Goal: Task Accomplishment & Management: Manage account settings

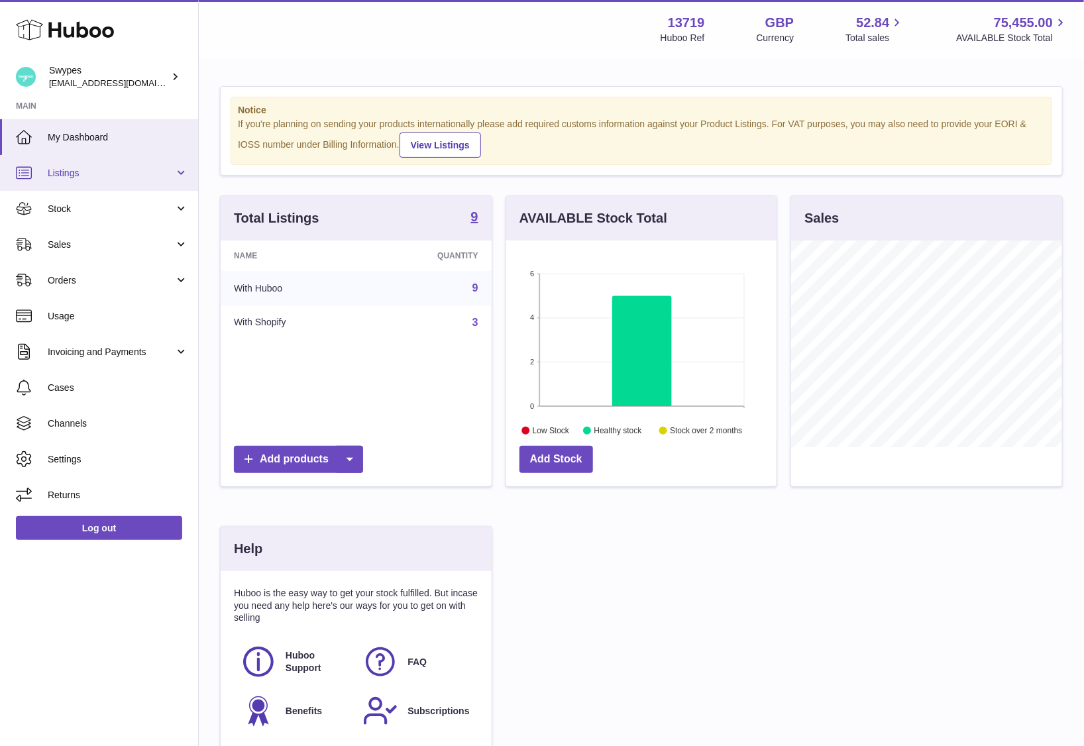
scroll to position [207, 271]
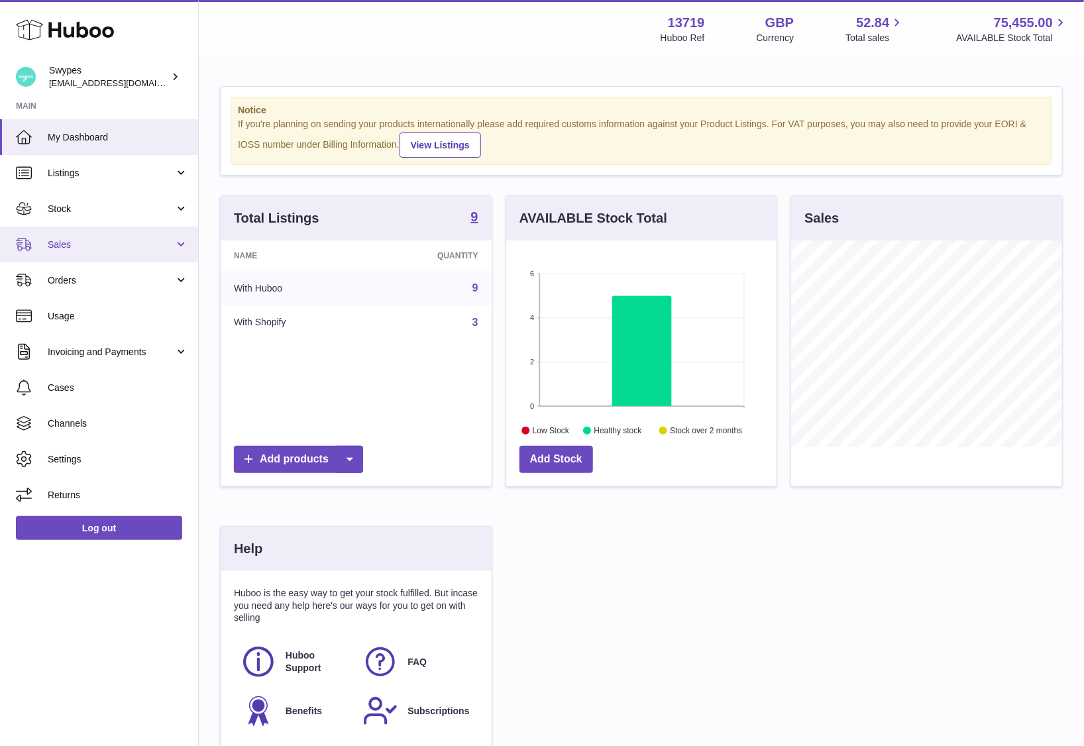
click at [123, 245] on span "Sales" at bounding box center [111, 245] width 127 height 13
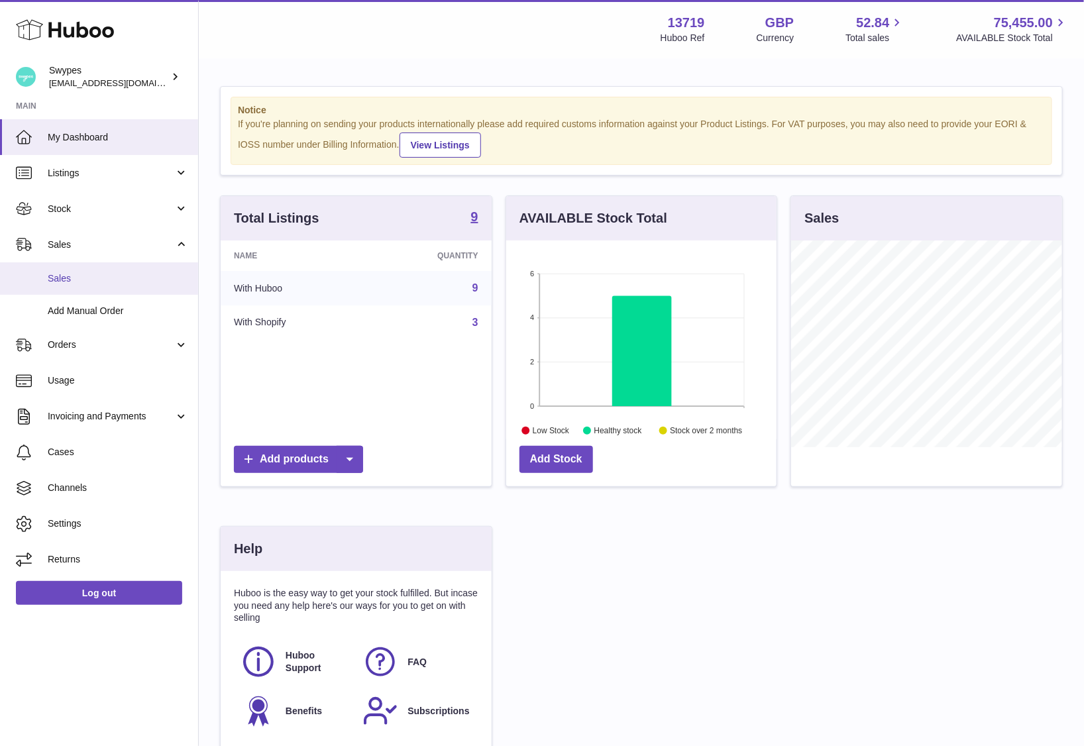
click at [121, 282] on span "Sales" at bounding box center [118, 278] width 141 height 13
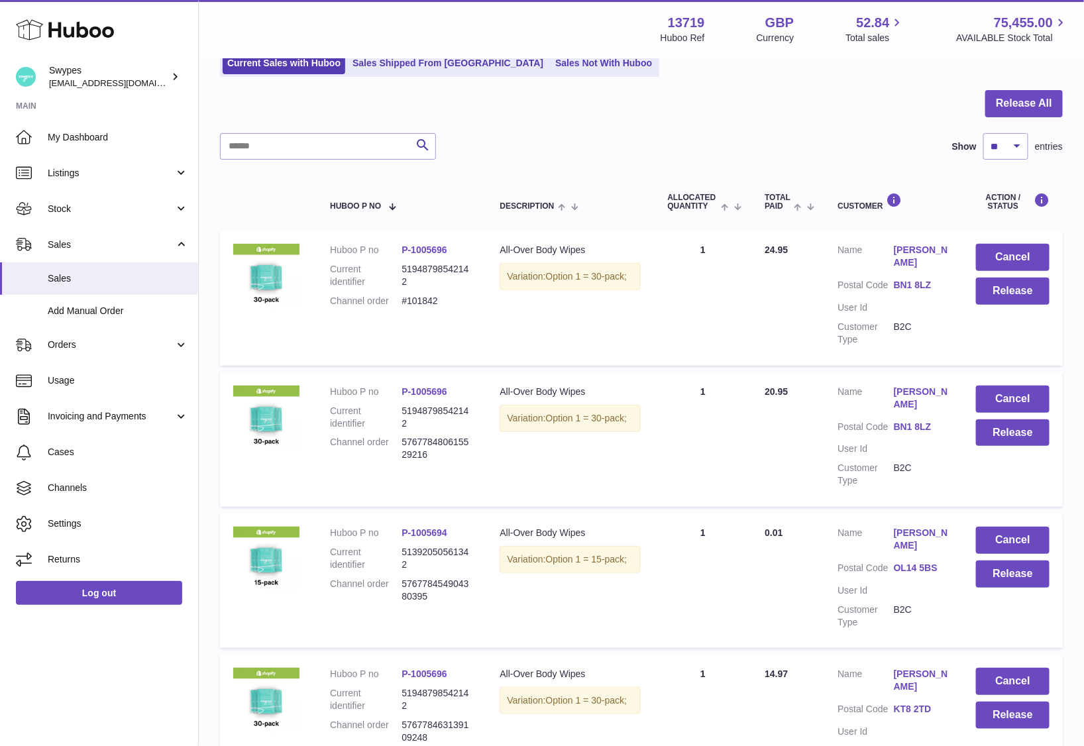
scroll to position [113, 0]
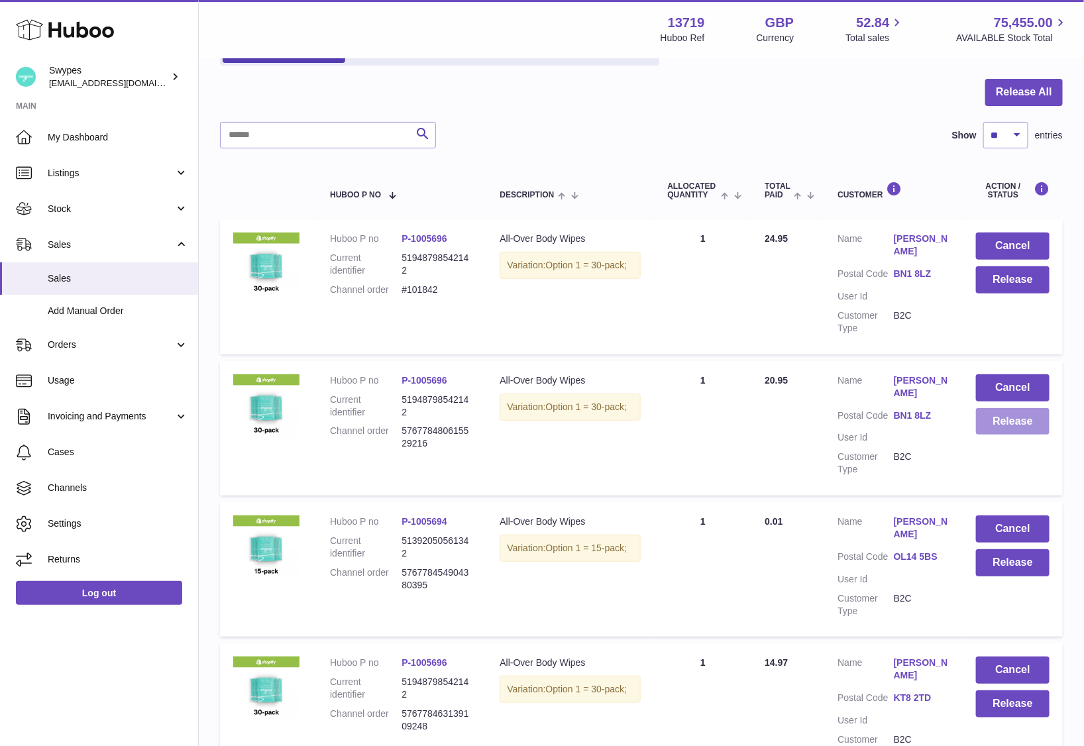
click at [1006, 429] on button "Release" at bounding box center [1013, 421] width 74 height 27
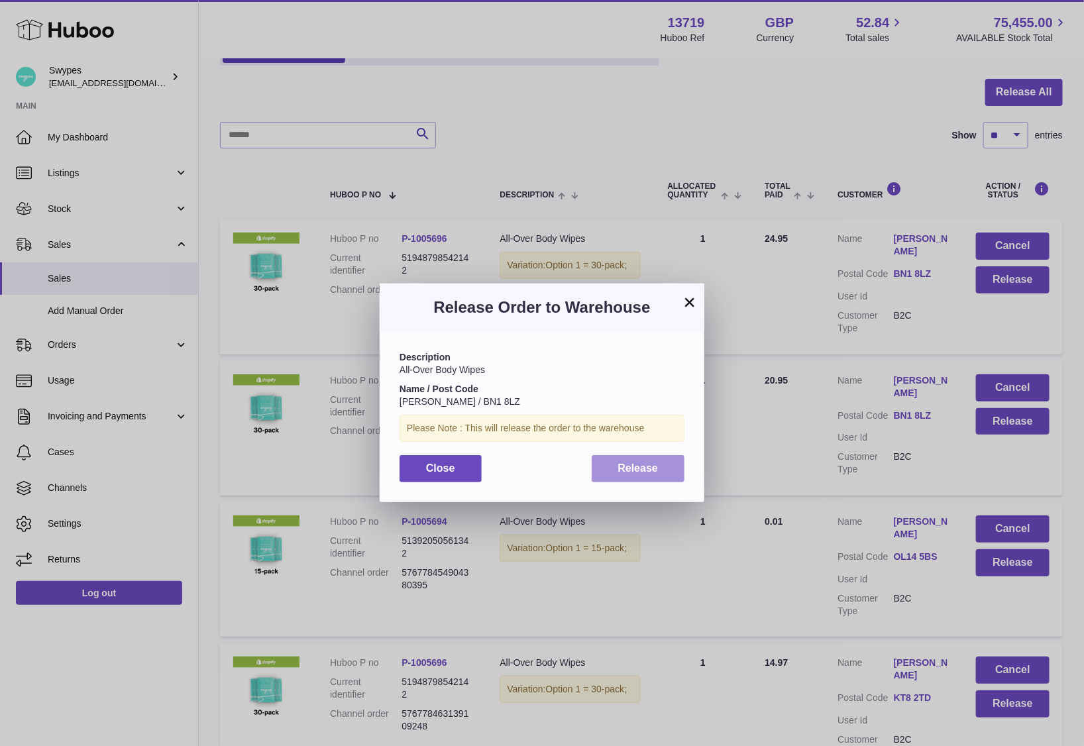
click at [646, 471] on span "Release" at bounding box center [638, 468] width 40 height 11
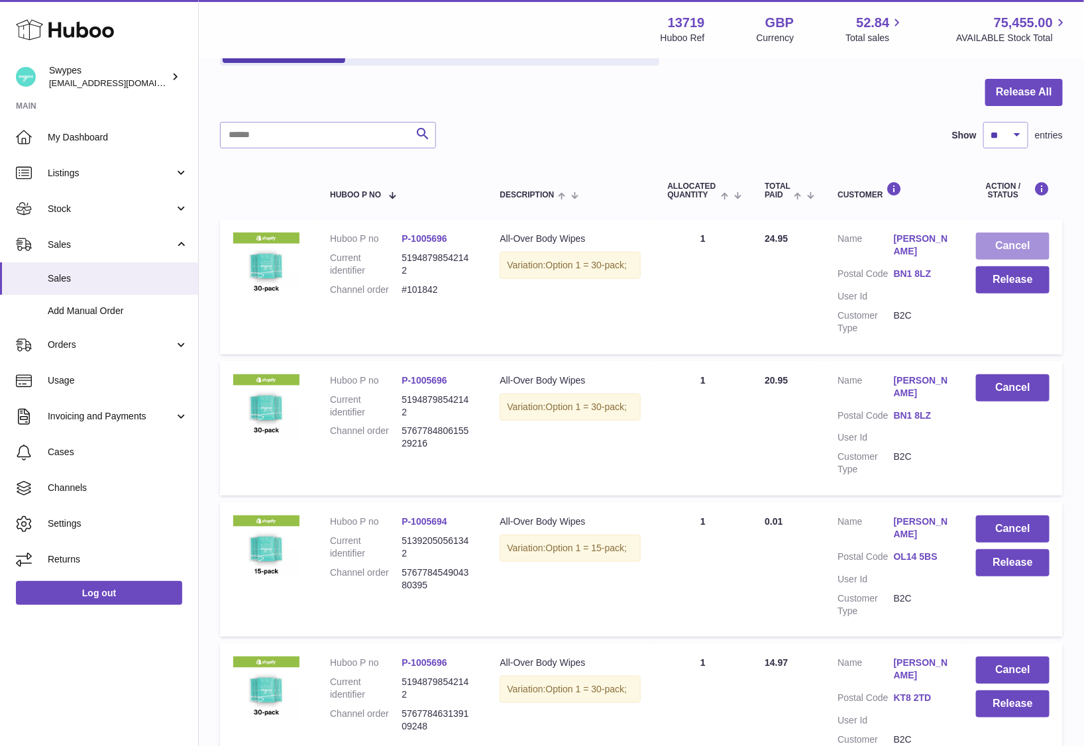
click at [1010, 244] on button "Cancel" at bounding box center [1013, 246] width 74 height 27
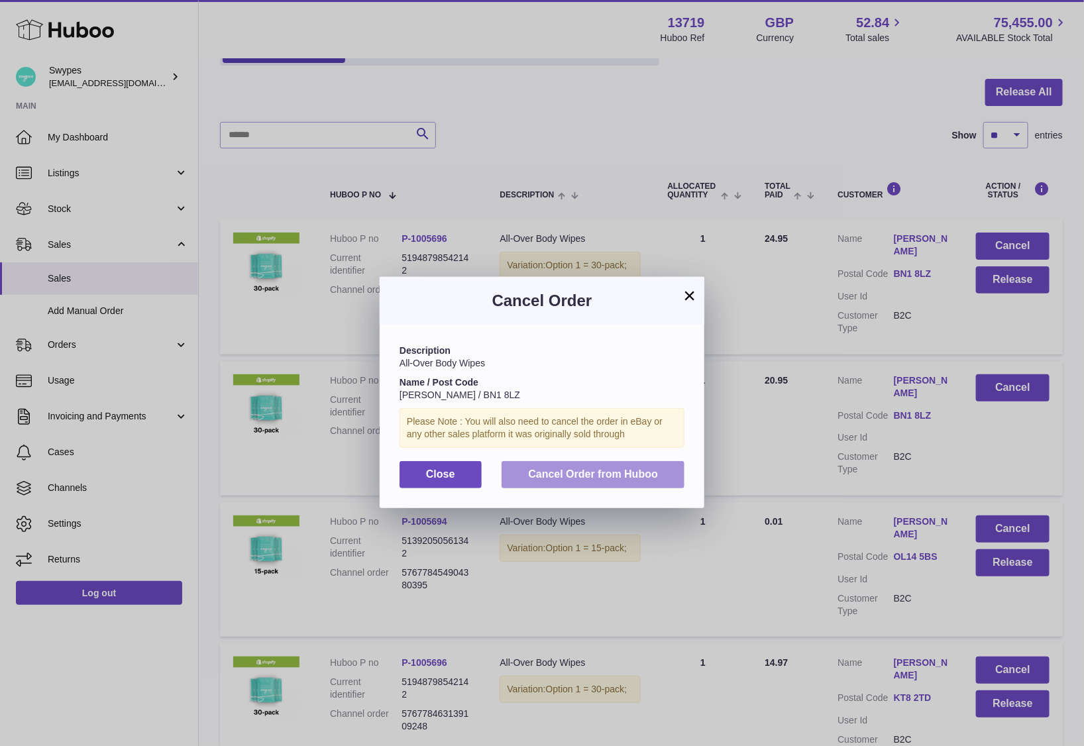
click at [674, 474] on button "Cancel Order from Huboo" at bounding box center [593, 474] width 183 height 27
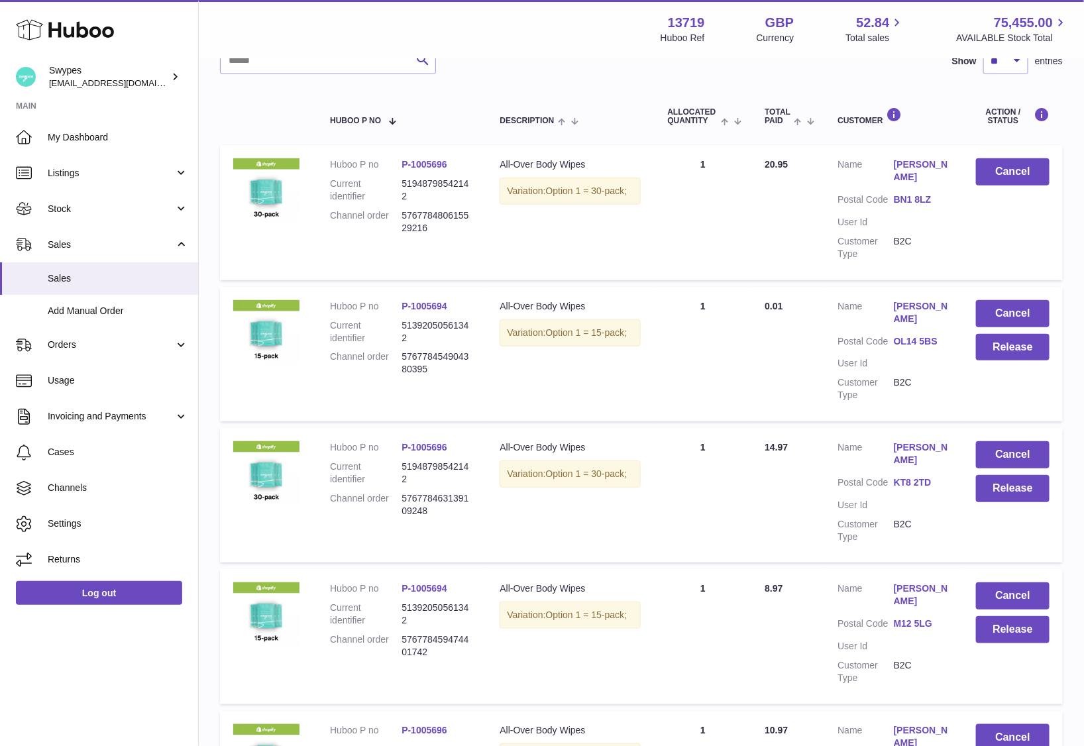
scroll to position [190, 0]
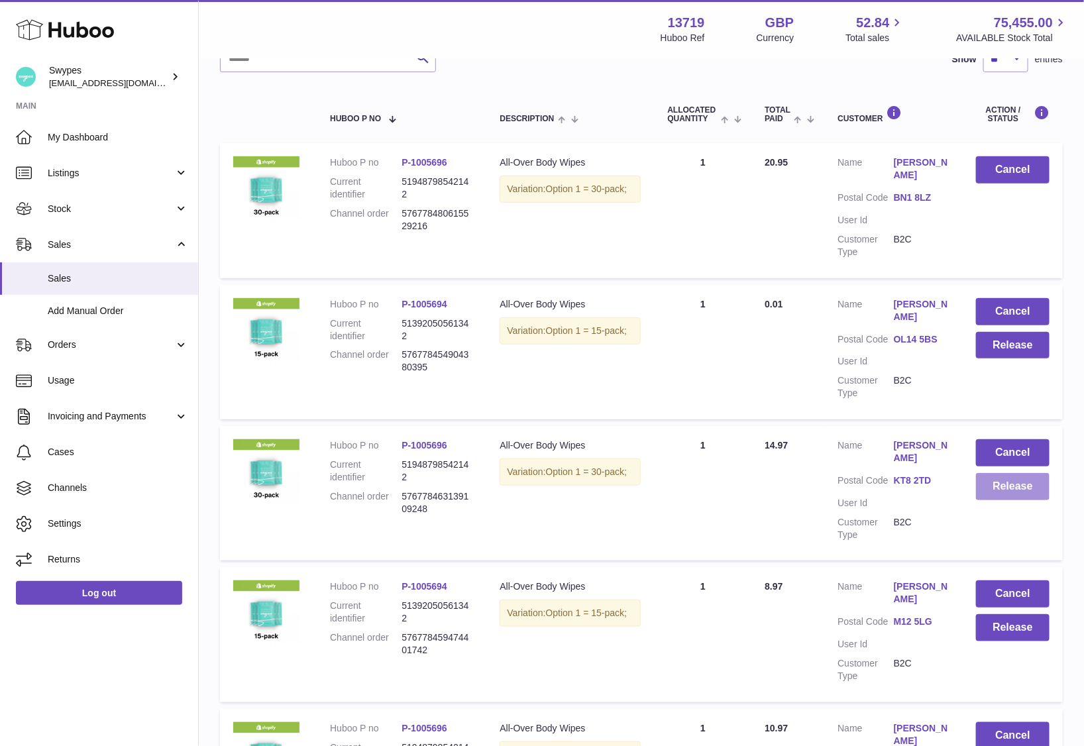
click at [990, 500] on button "Release" at bounding box center [1013, 486] width 74 height 27
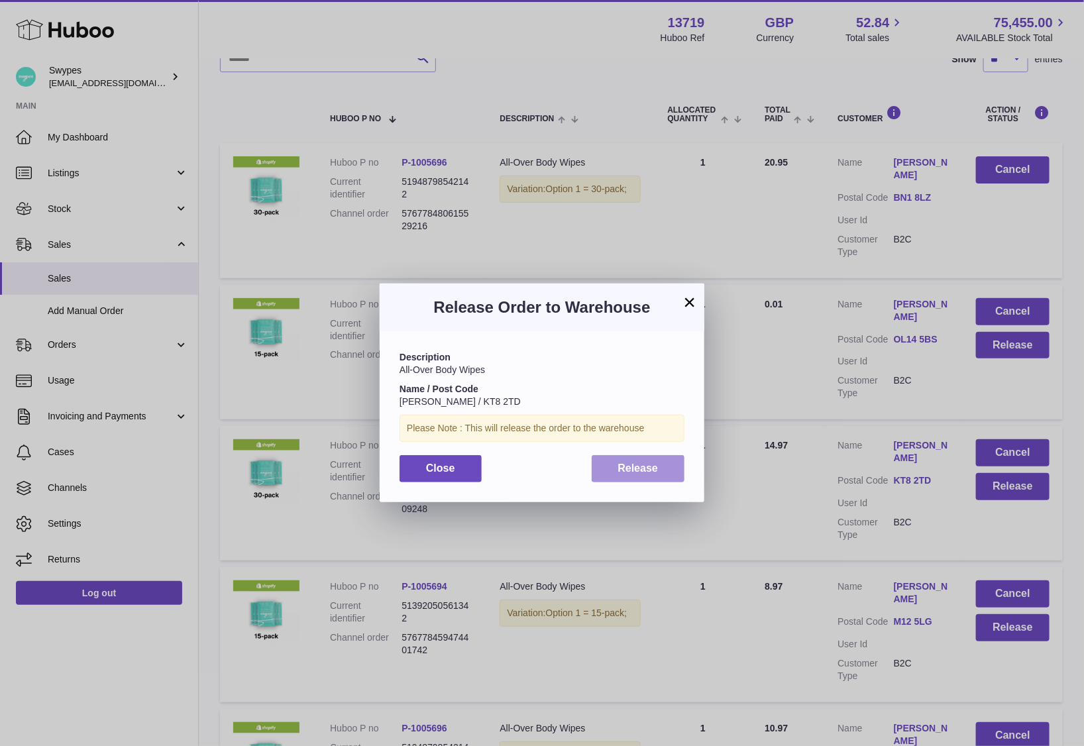
click at [666, 463] on button "Release" at bounding box center [638, 468] width 93 height 27
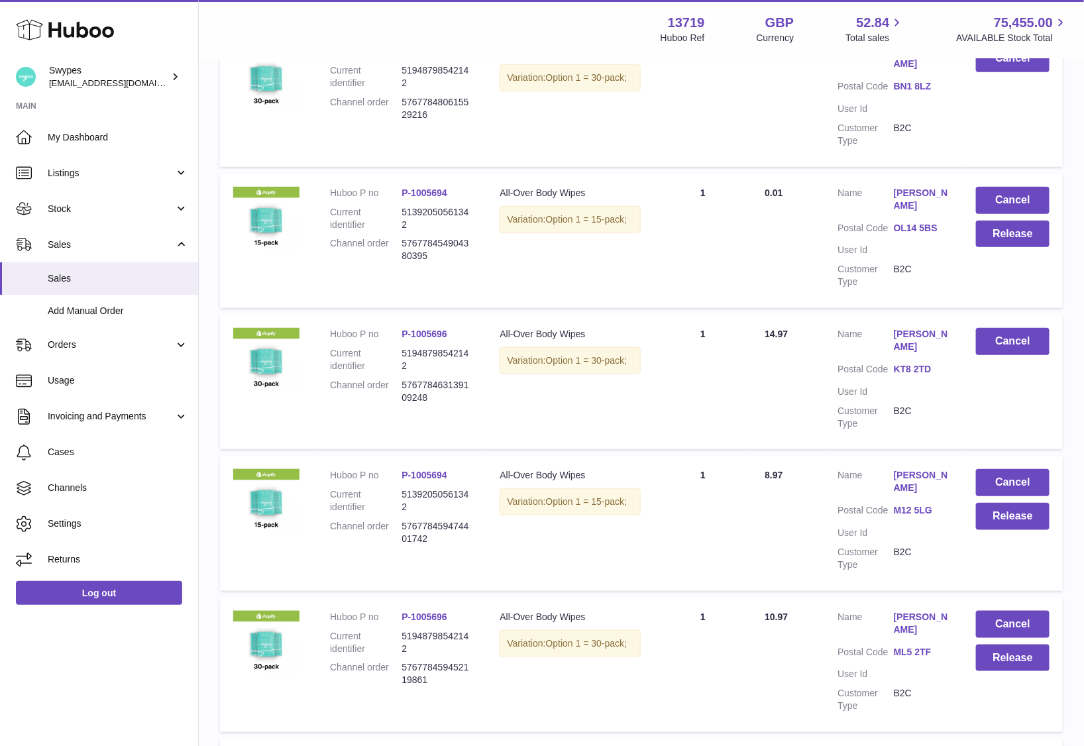
scroll to position [306, 0]
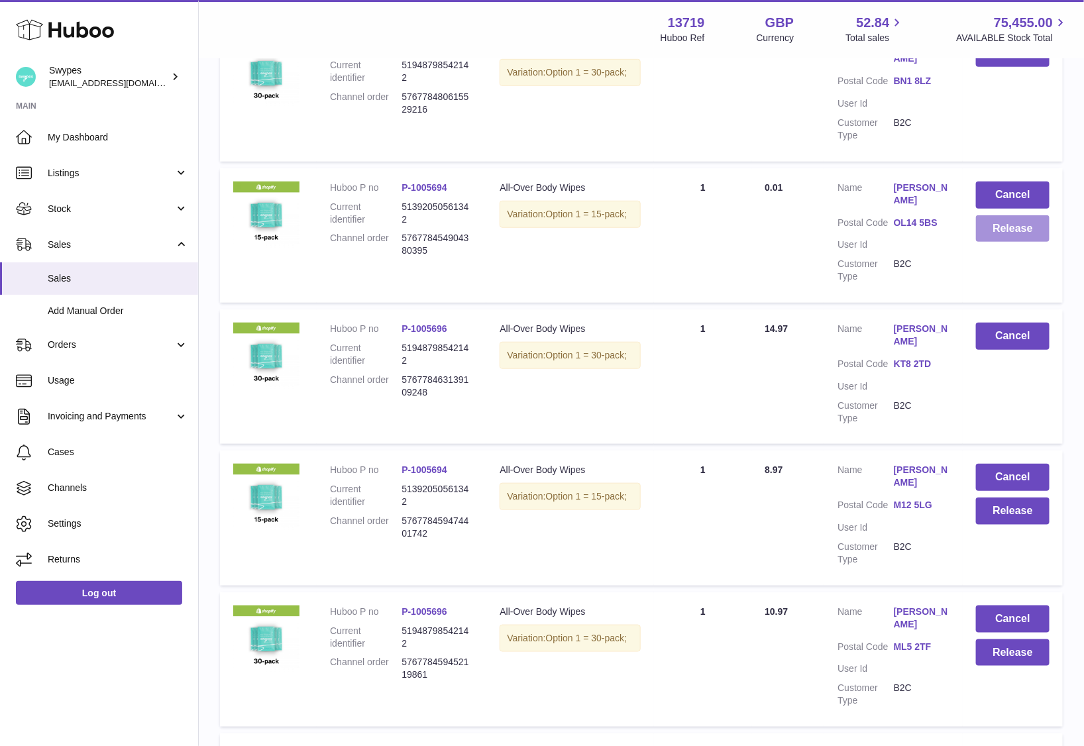
click at [988, 238] on button "Release" at bounding box center [1013, 228] width 74 height 27
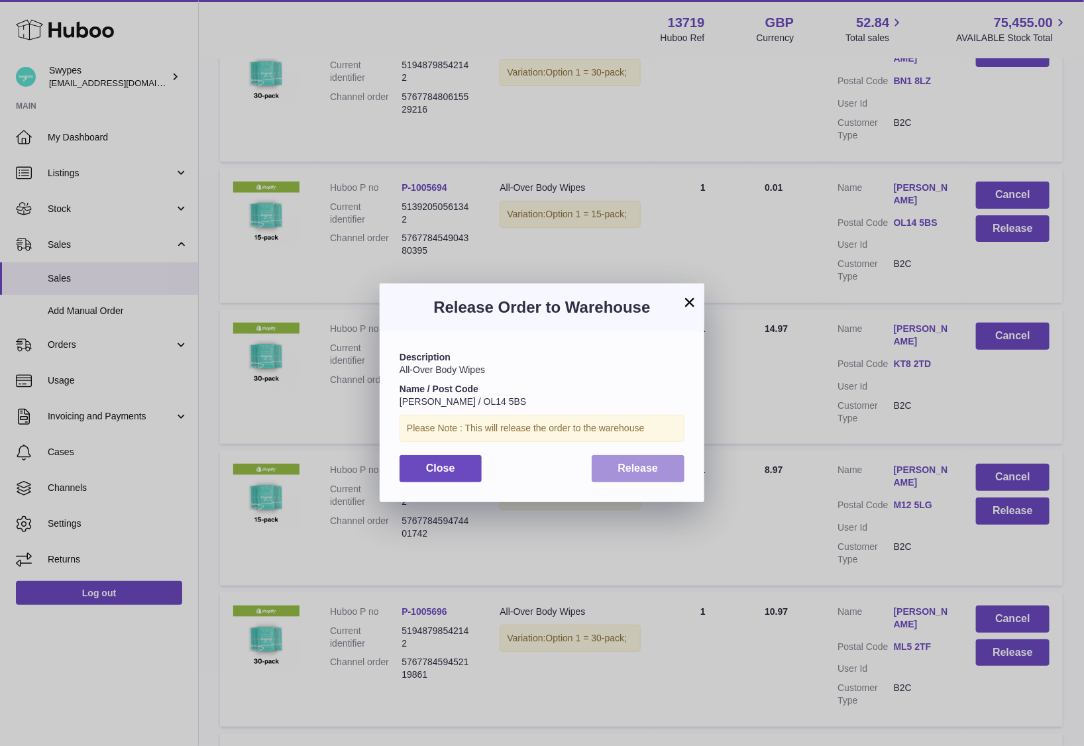
click at [644, 459] on button "Release" at bounding box center [638, 468] width 93 height 27
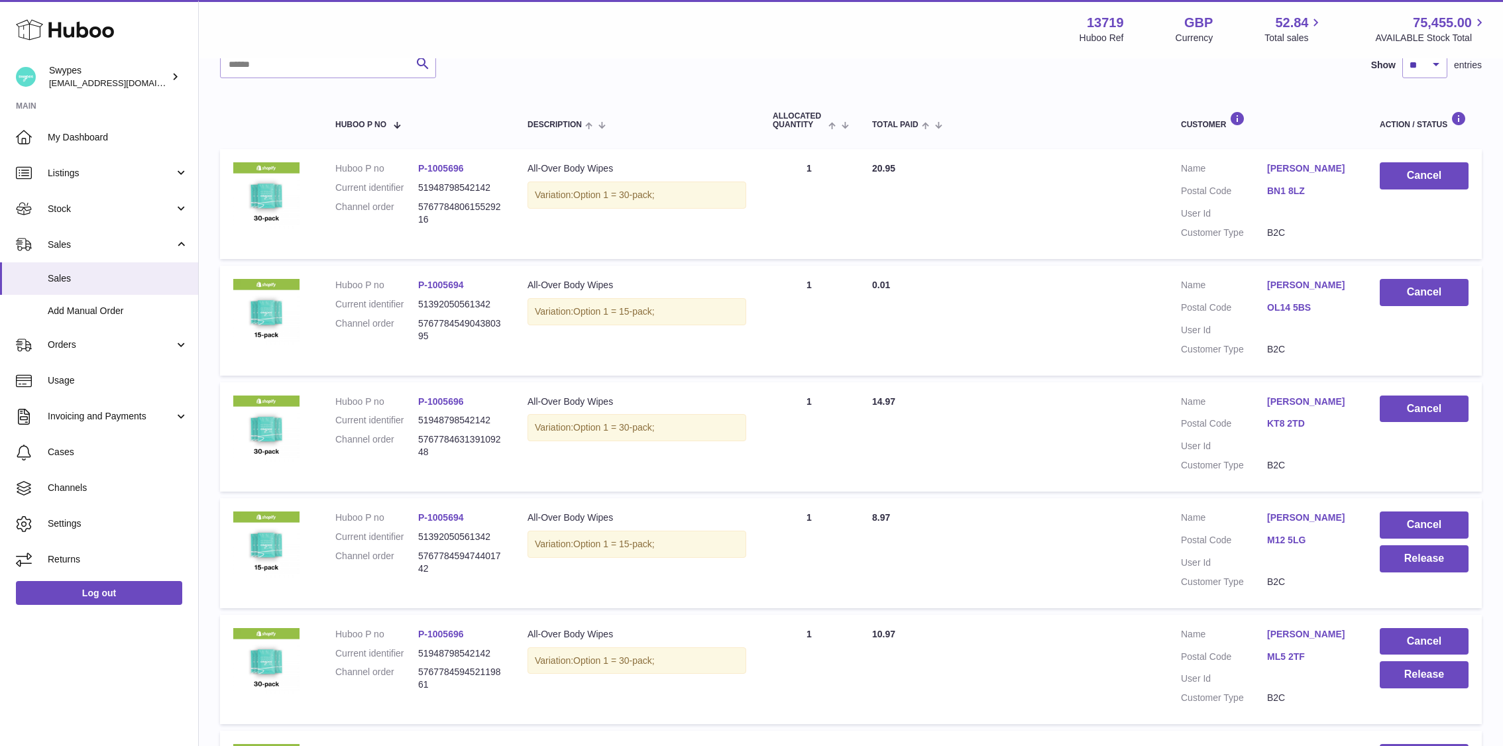
scroll to position [172, 0]
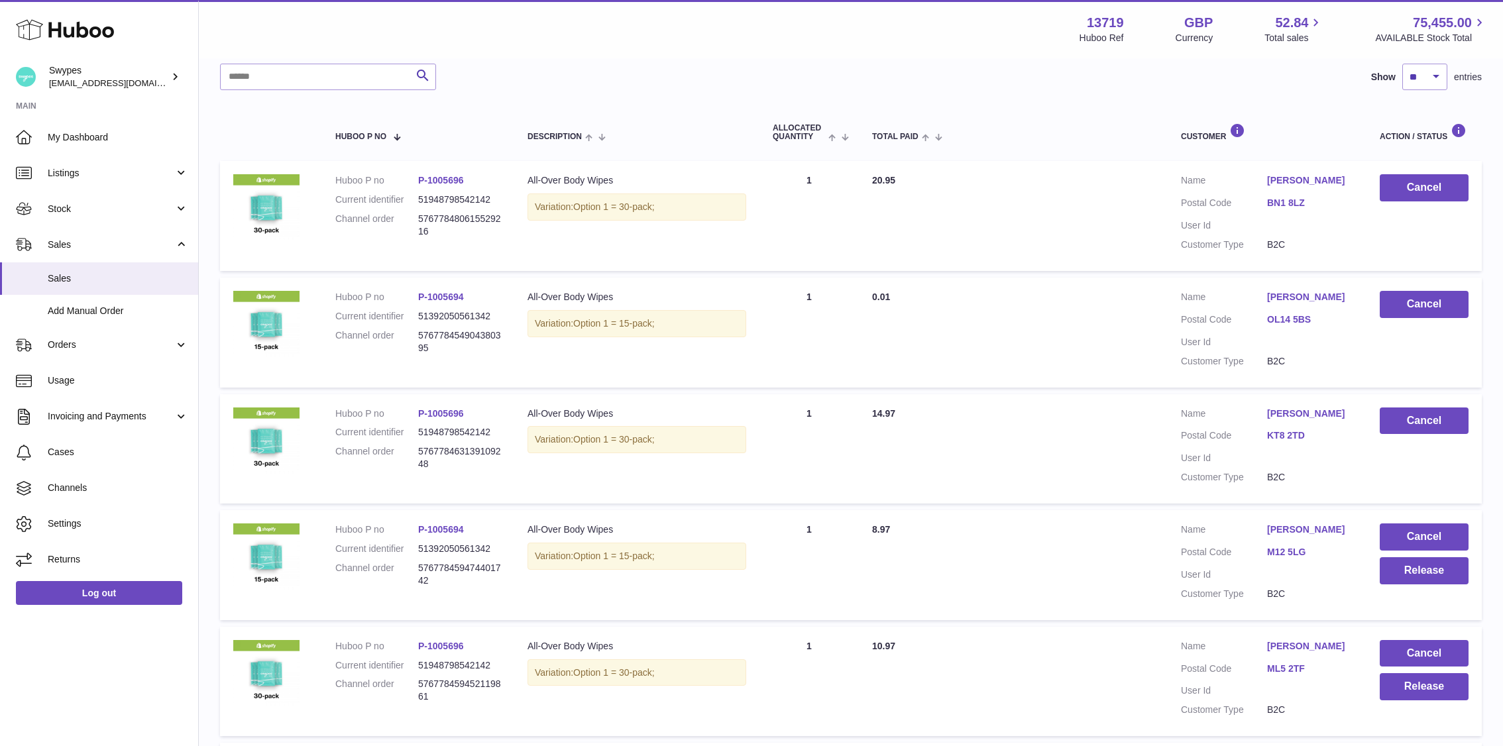
click at [432, 292] on link "P-1005694" at bounding box center [441, 297] width 46 height 11
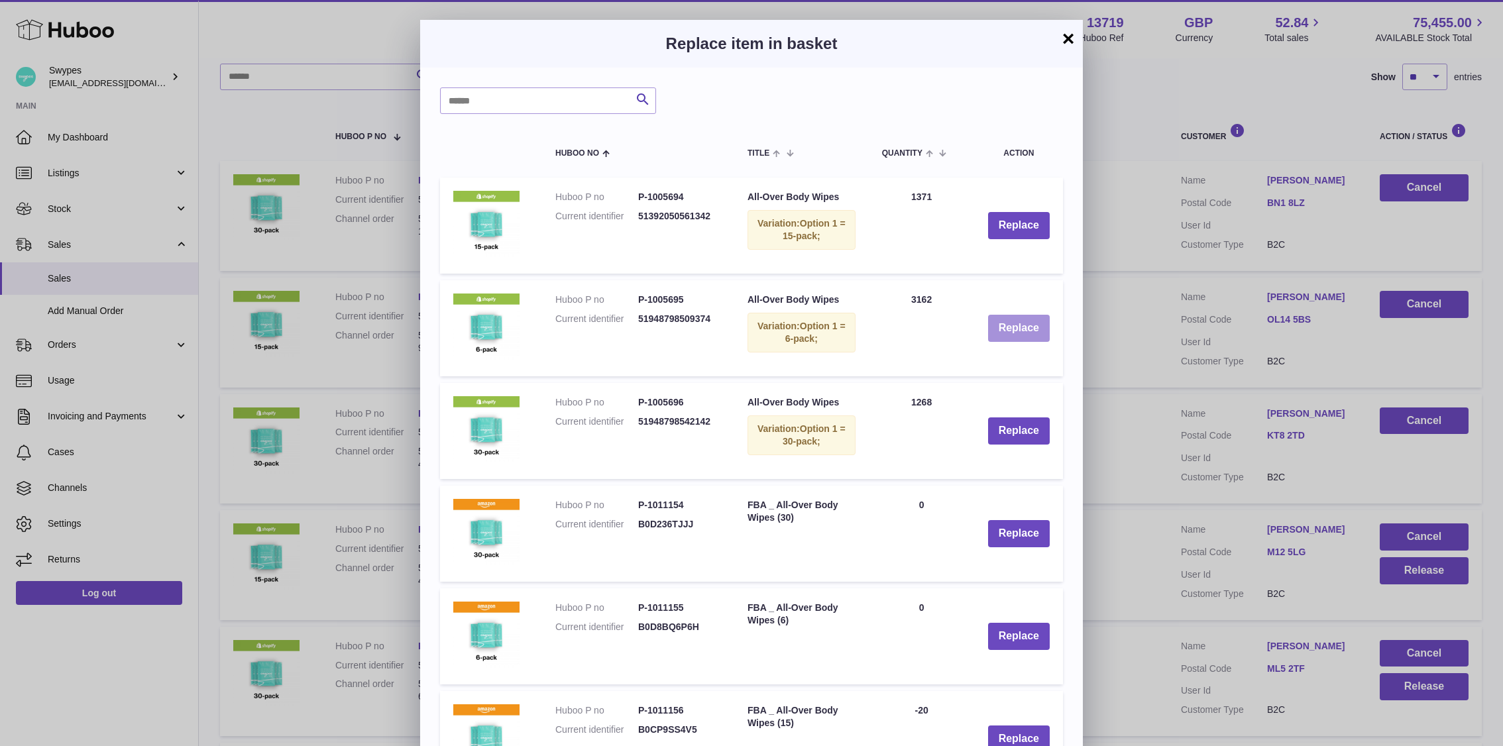
click at [1004, 321] on button "Replace" at bounding box center [1019, 328] width 62 height 27
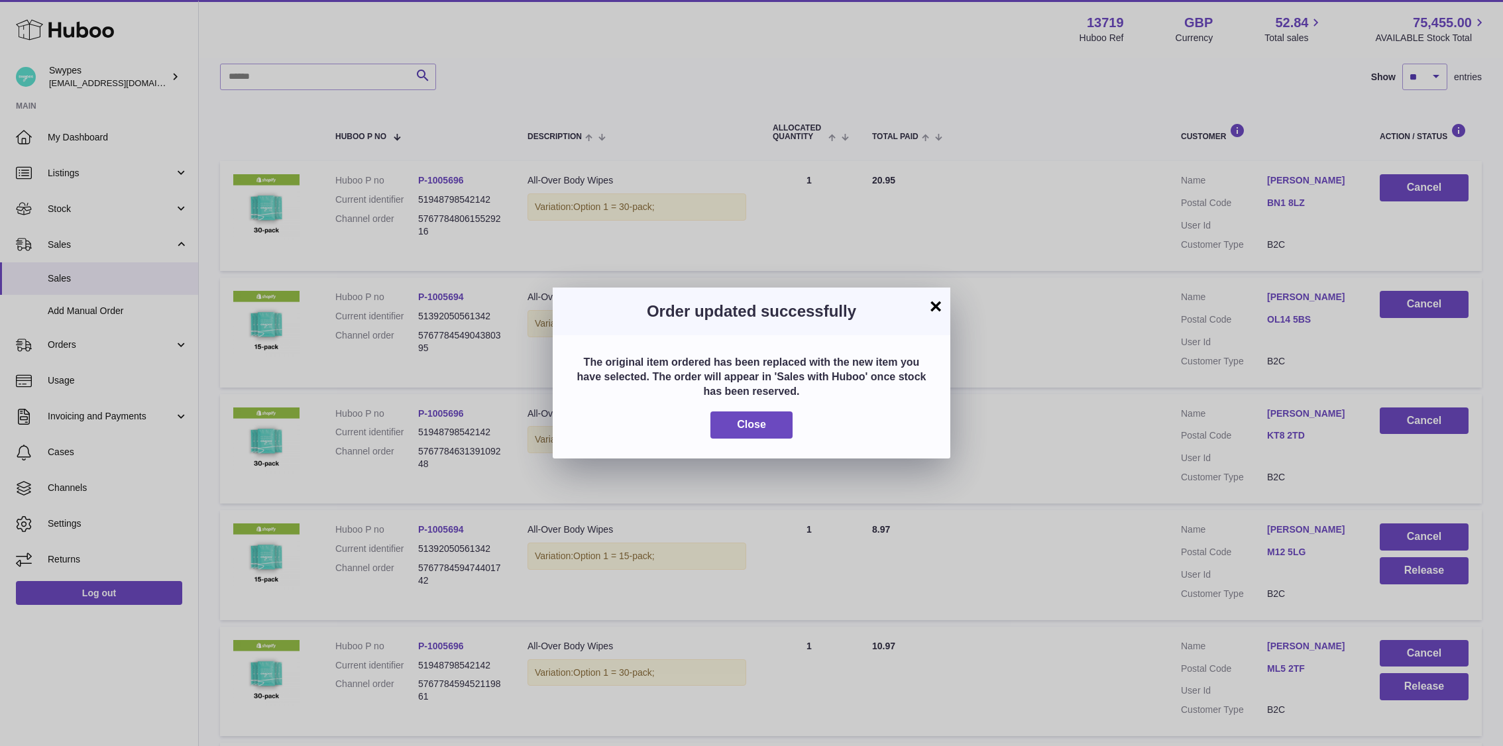
click at [732, 439] on div "The original item ordered has been replaced with the new item you have selected…" at bounding box center [752, 396] width 398 height 123
click at [754, 423] on span "Close" at bounding box center [751, 424] width 29 height 11
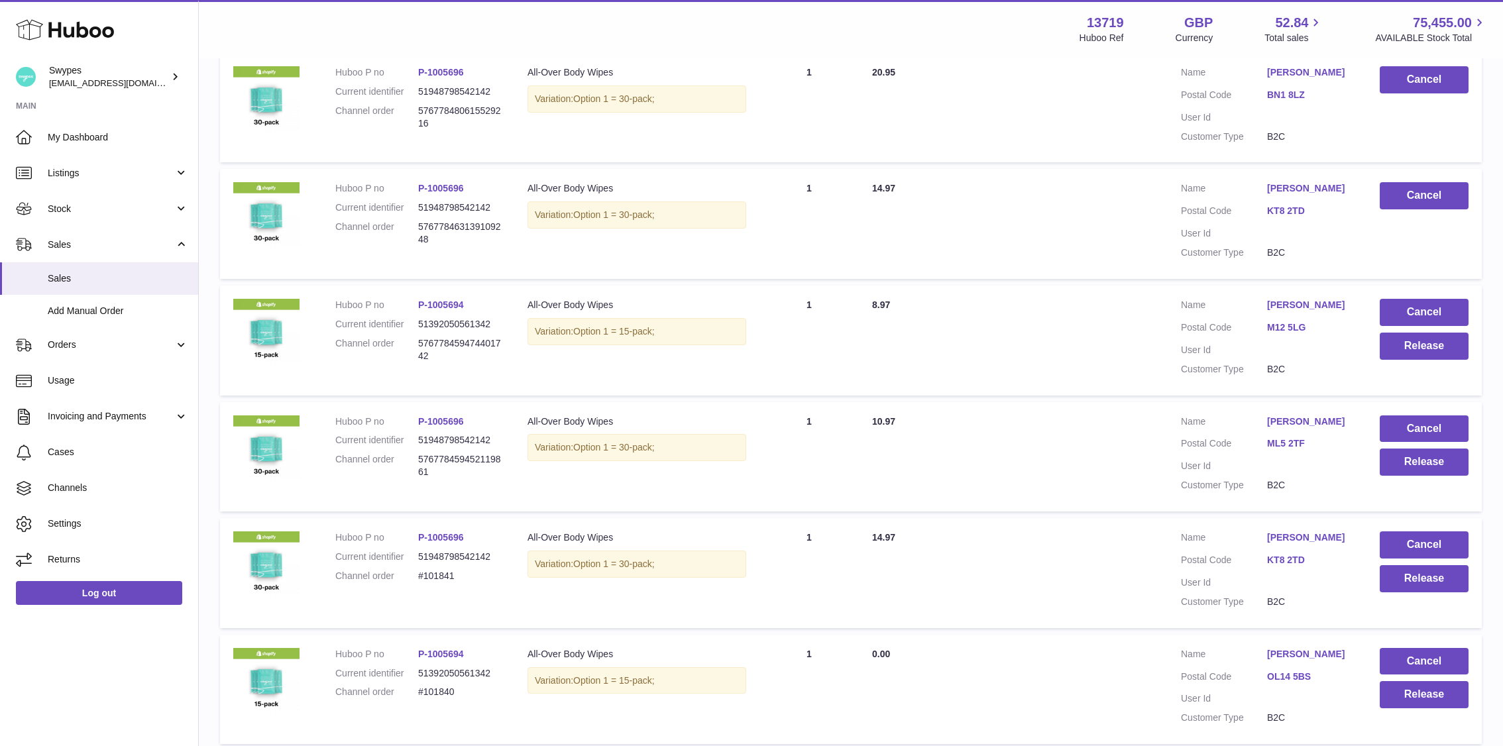
scroll to position [404, 0]
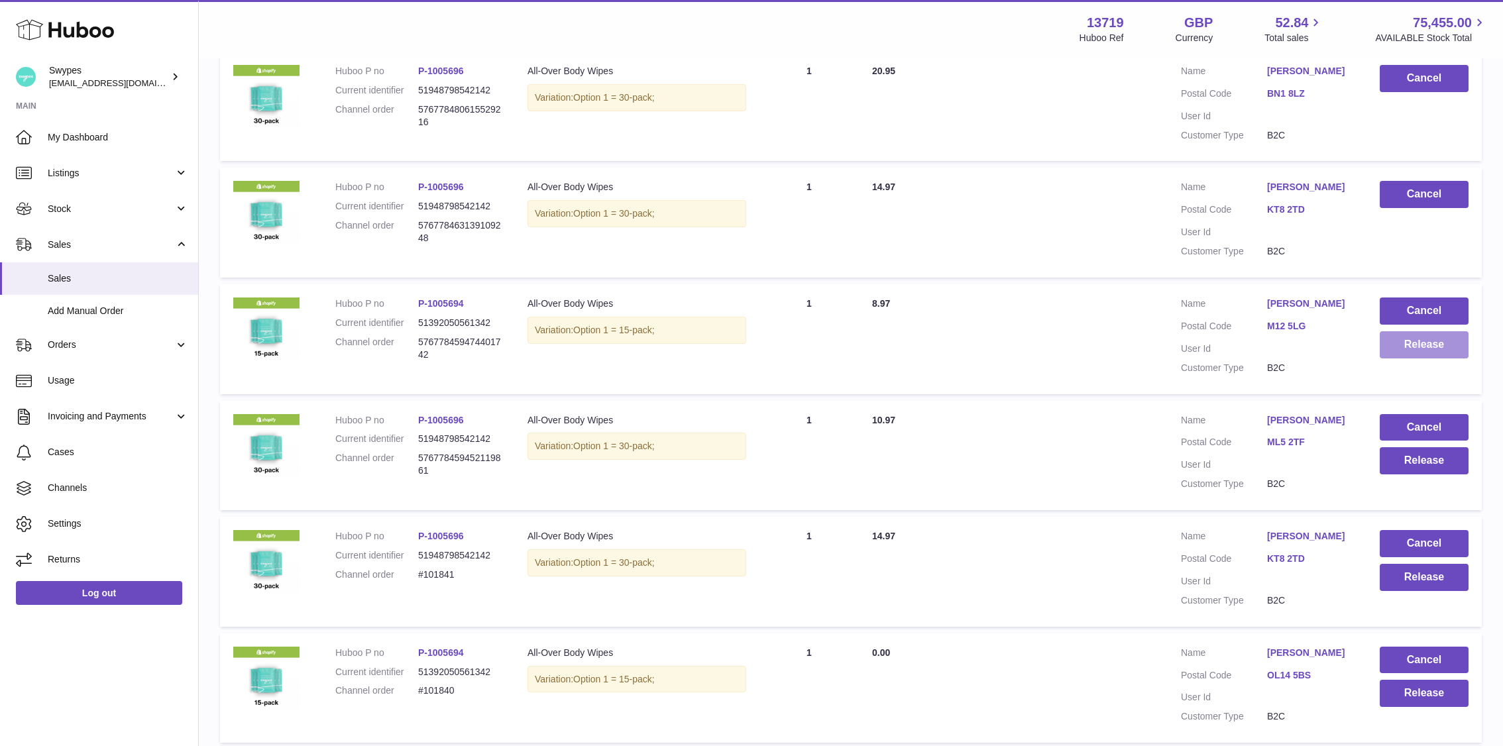
click at [1084, 353] on button "Release" at bounding box center [1424, 344] width 89 height 27
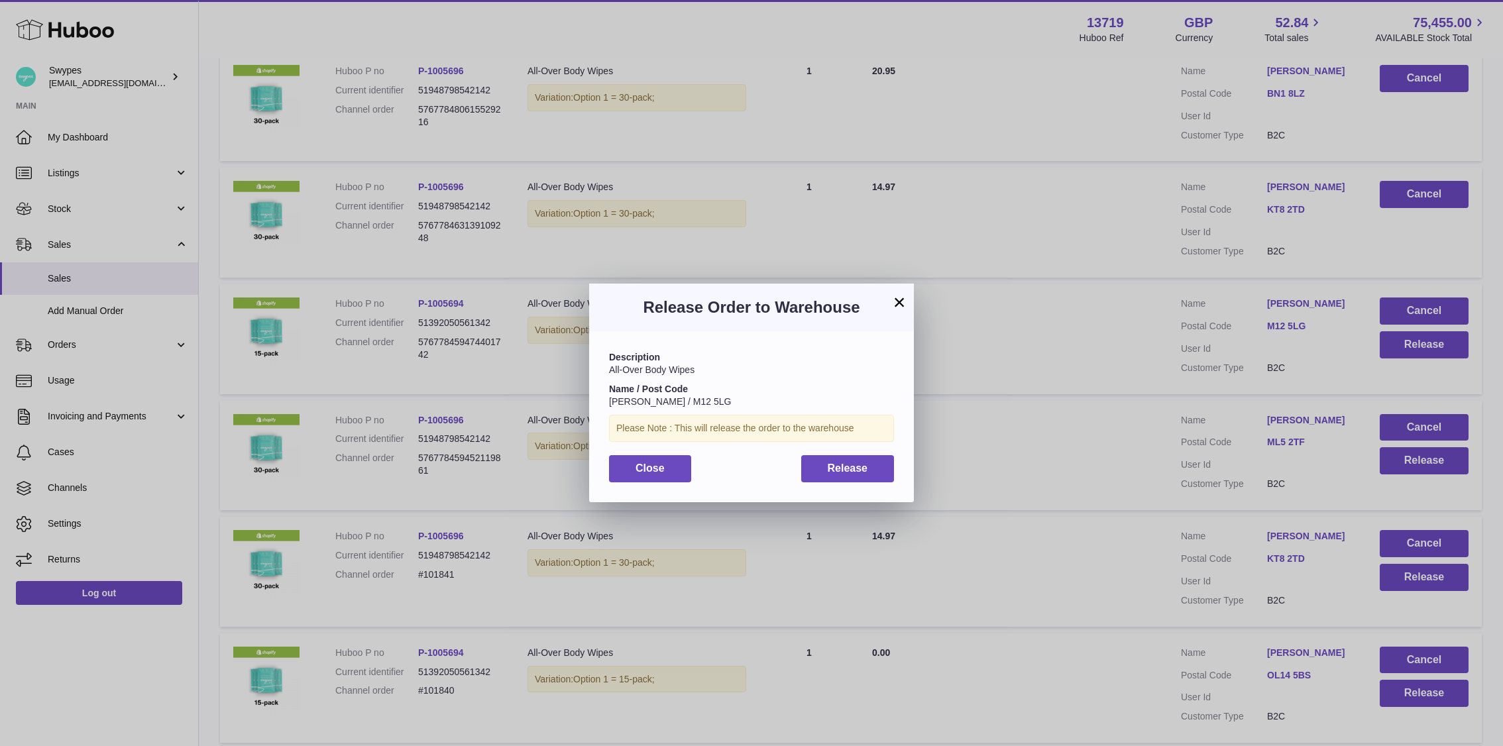
click at [860, 448] on div "Description All-Over Body Wipes Name / Post Code frank Johnson / M12 5LG Please…" at bounding box center [751, 416] width 325 height 170
click at [860, 476] on button "Release" at bounding box center [847, 468] width 93 height 27
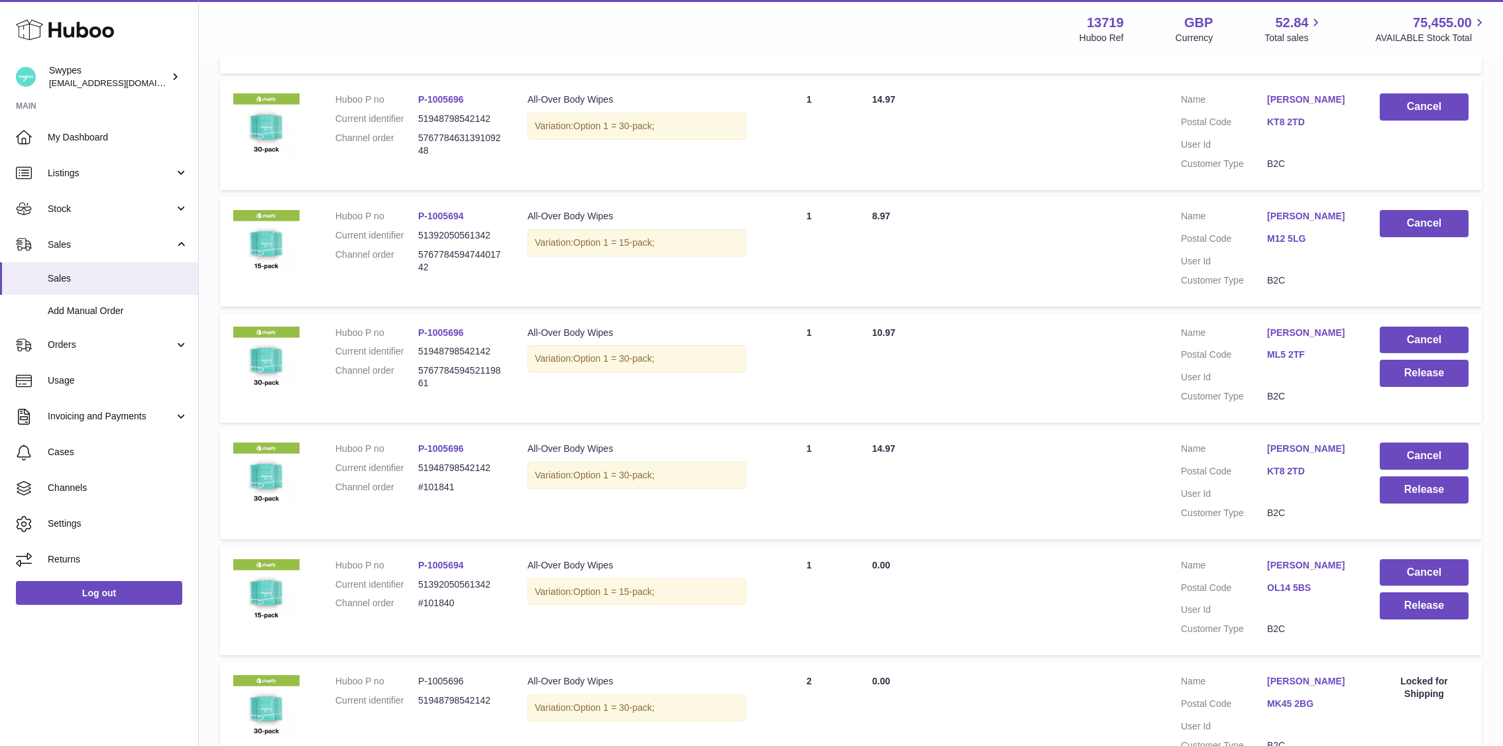
scroll to position [472, 0]
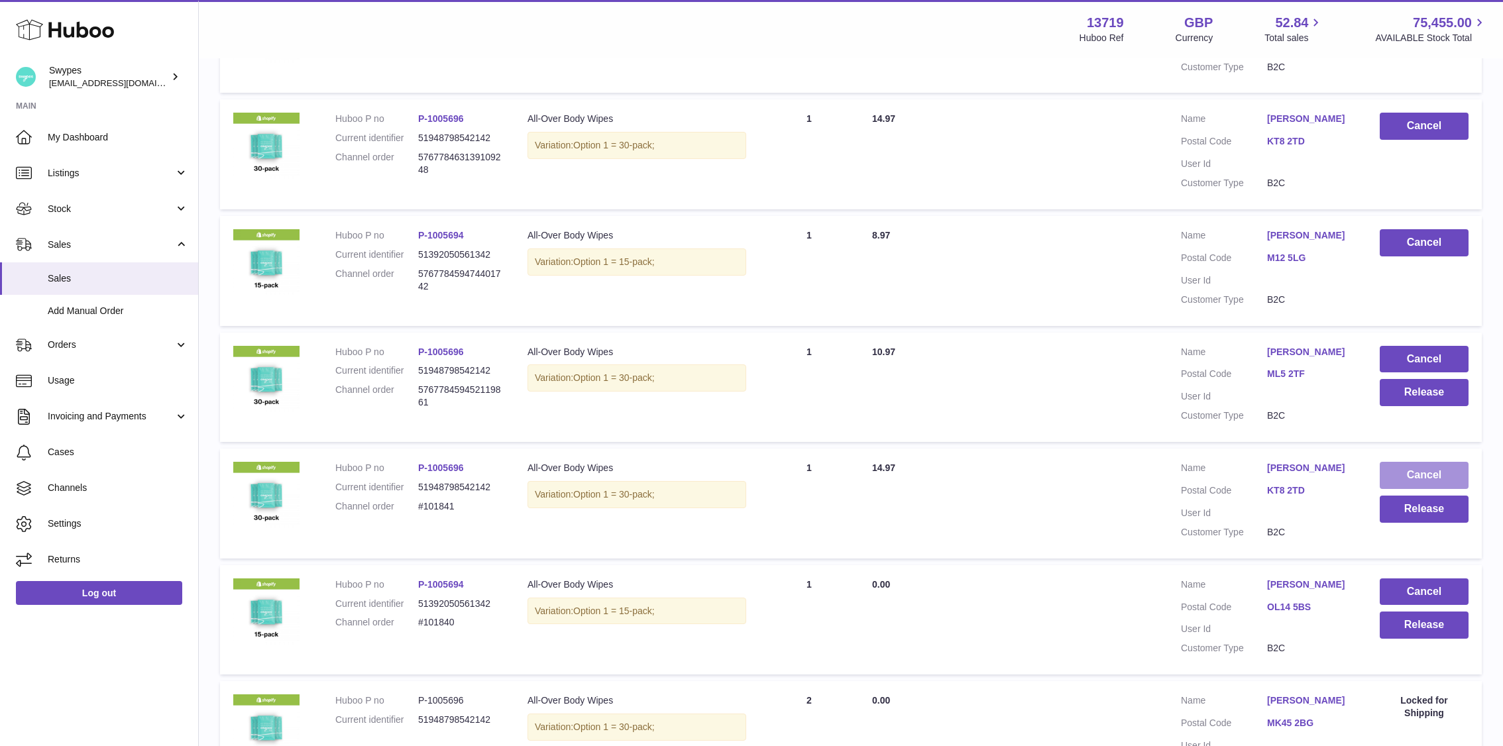
click at [1084, 487] on button "Cancel" at bounding box center [1424, 475] width 89 height 27
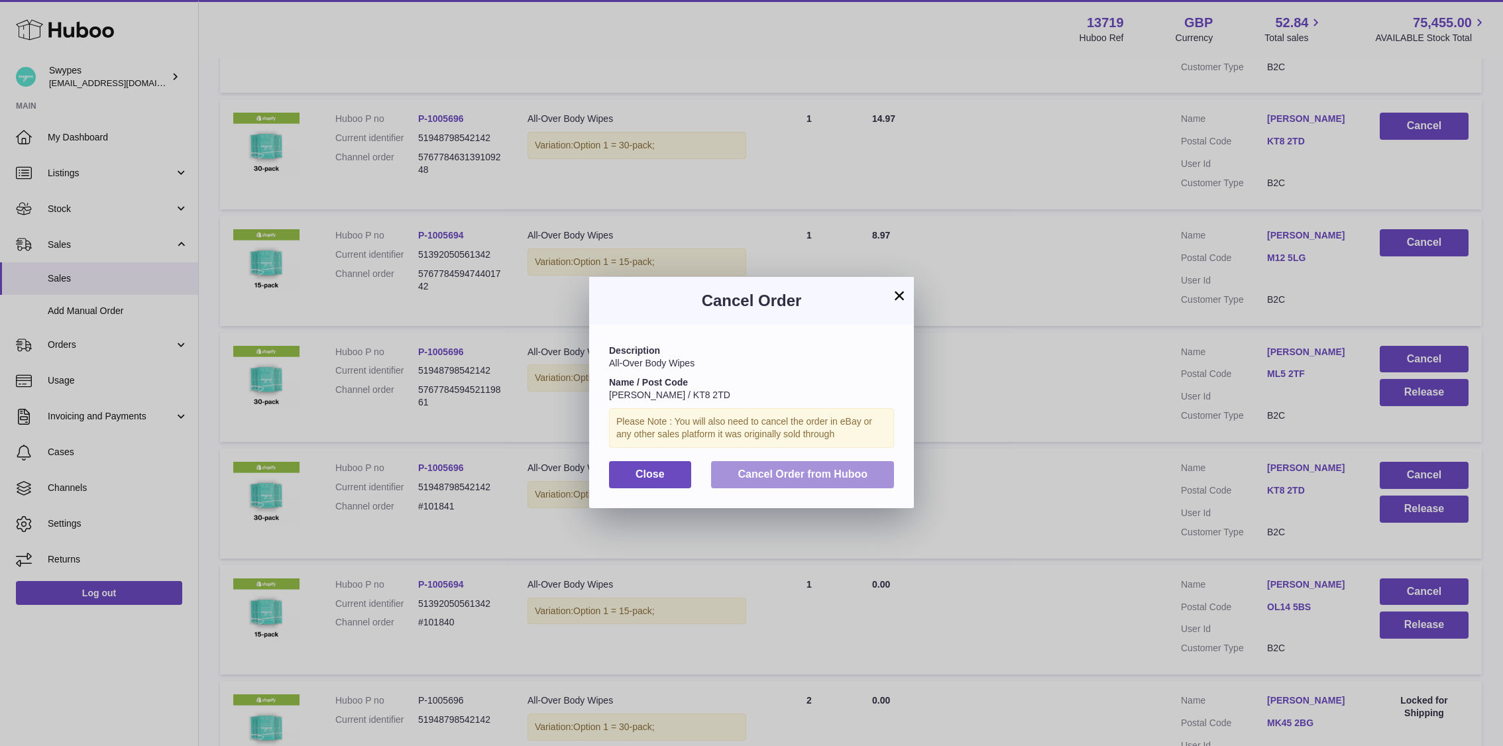
click at [791, 469] on span "Cancel Order from Huboo" at bounding box center [803, 474] width 130 height 11
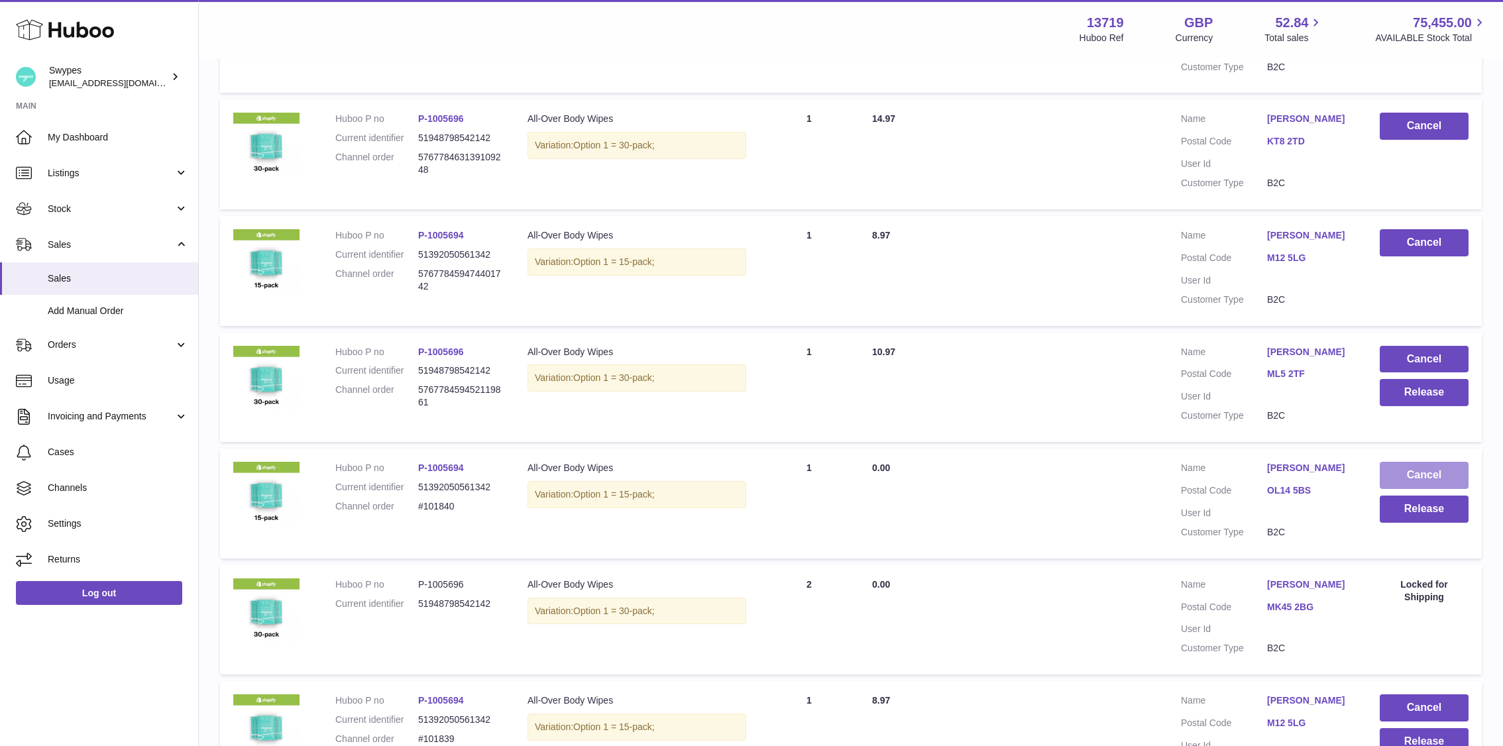
click at [1084, 476] on button "Cancel" at bounding box center [1424, 475] width 89 height 27
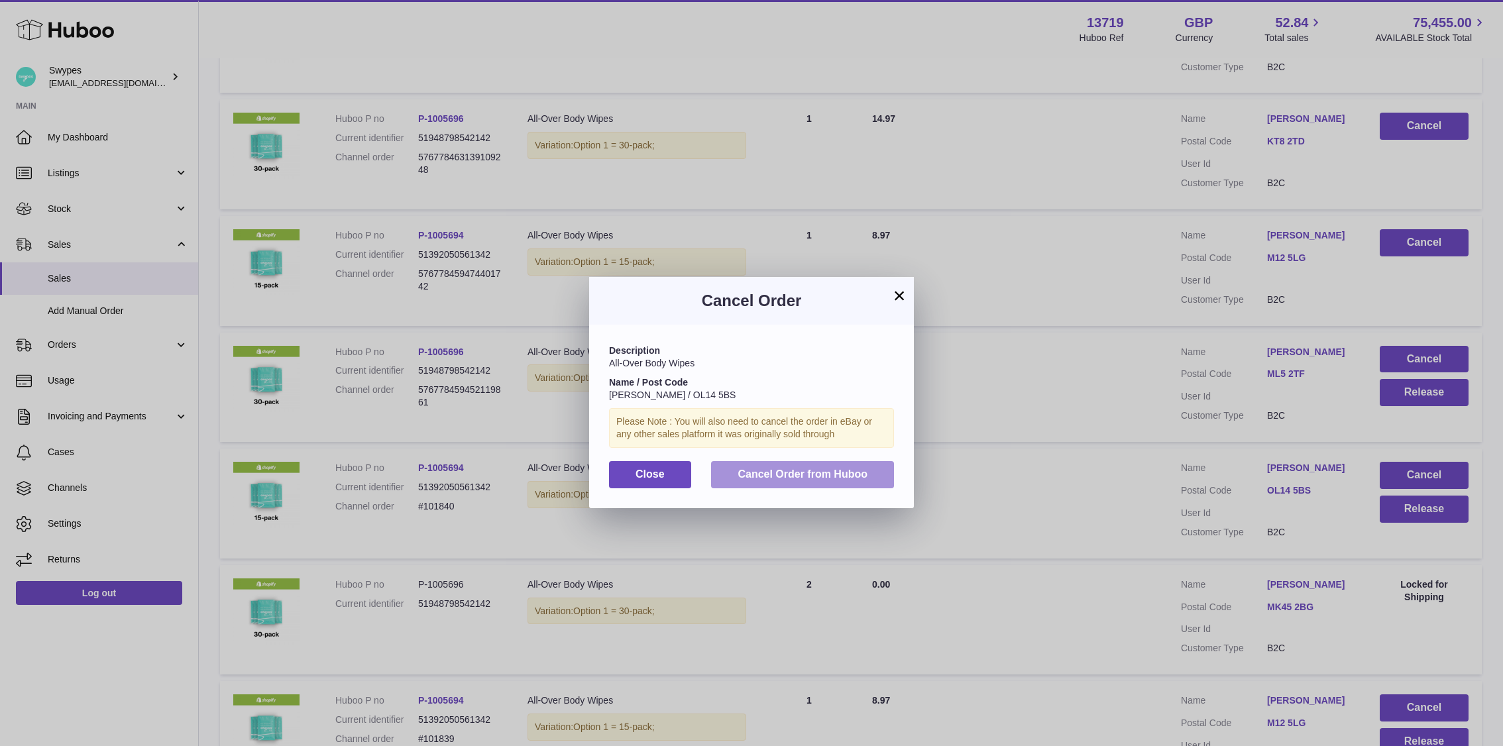
click at [828, 469] on span "Cancel Order from Huboo" at bounding box center [803, 474] width 130 height 11
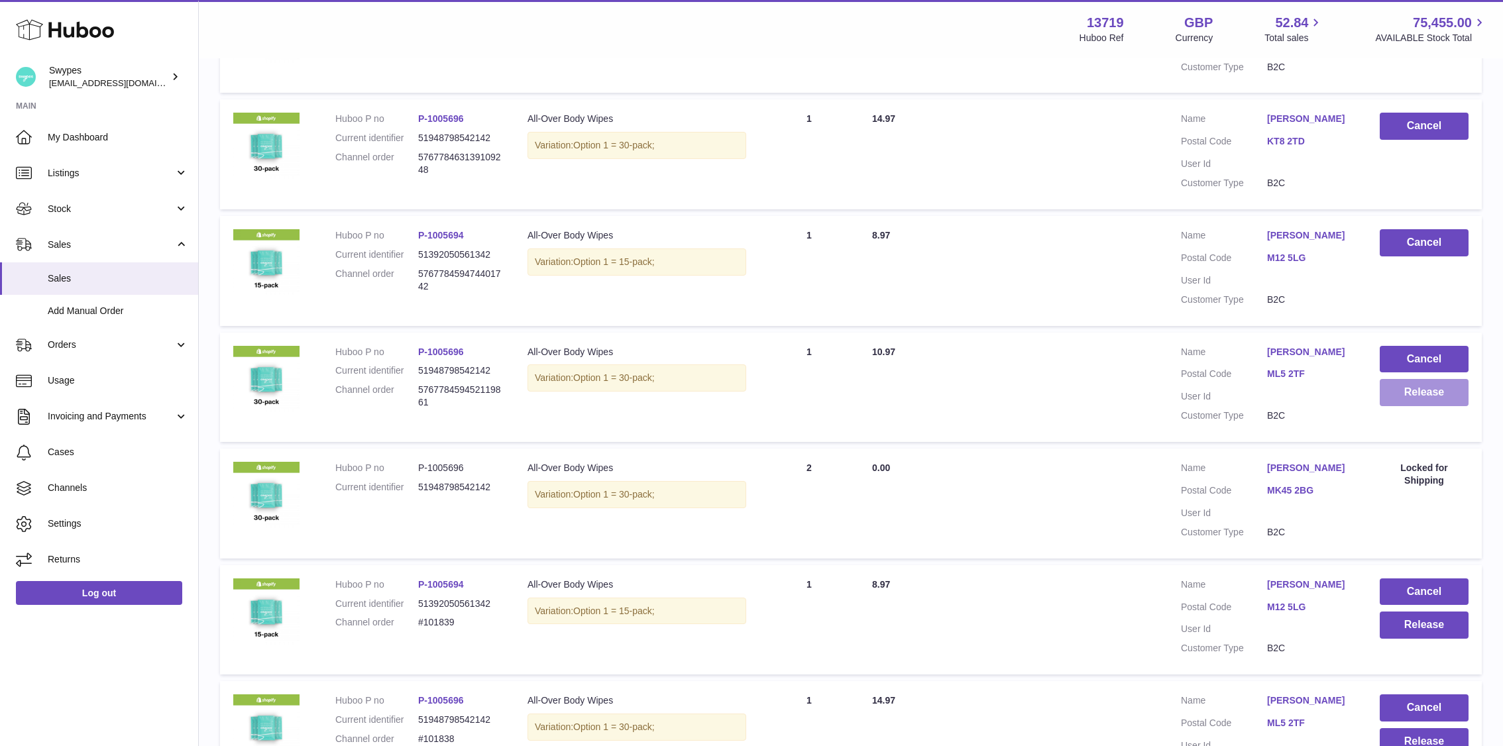
click at [1084, 388] on button "Release" at bounding box center [1424, 392] width 89 height 27
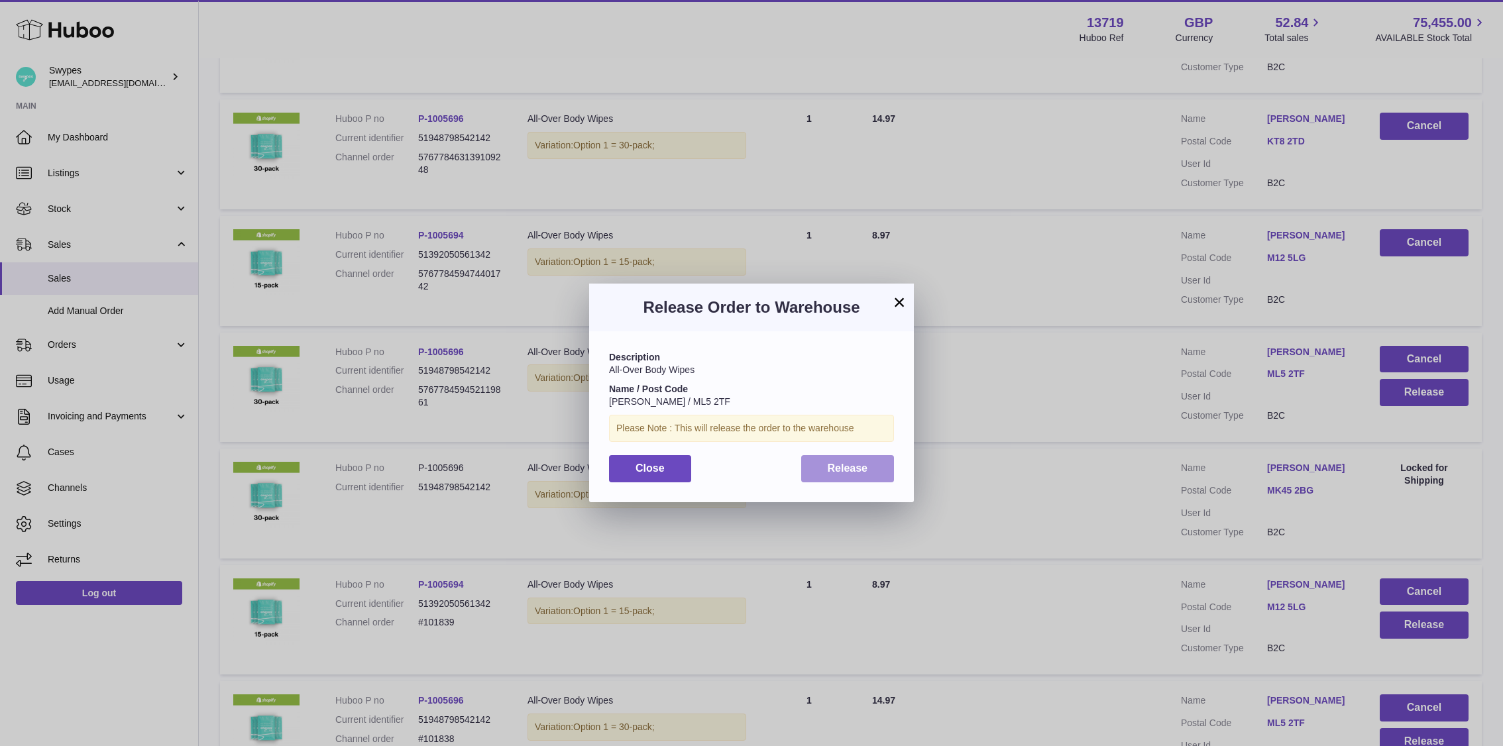
click at [831, 469] on span "Release" at bounding box center [848, 468] width 40 height 11
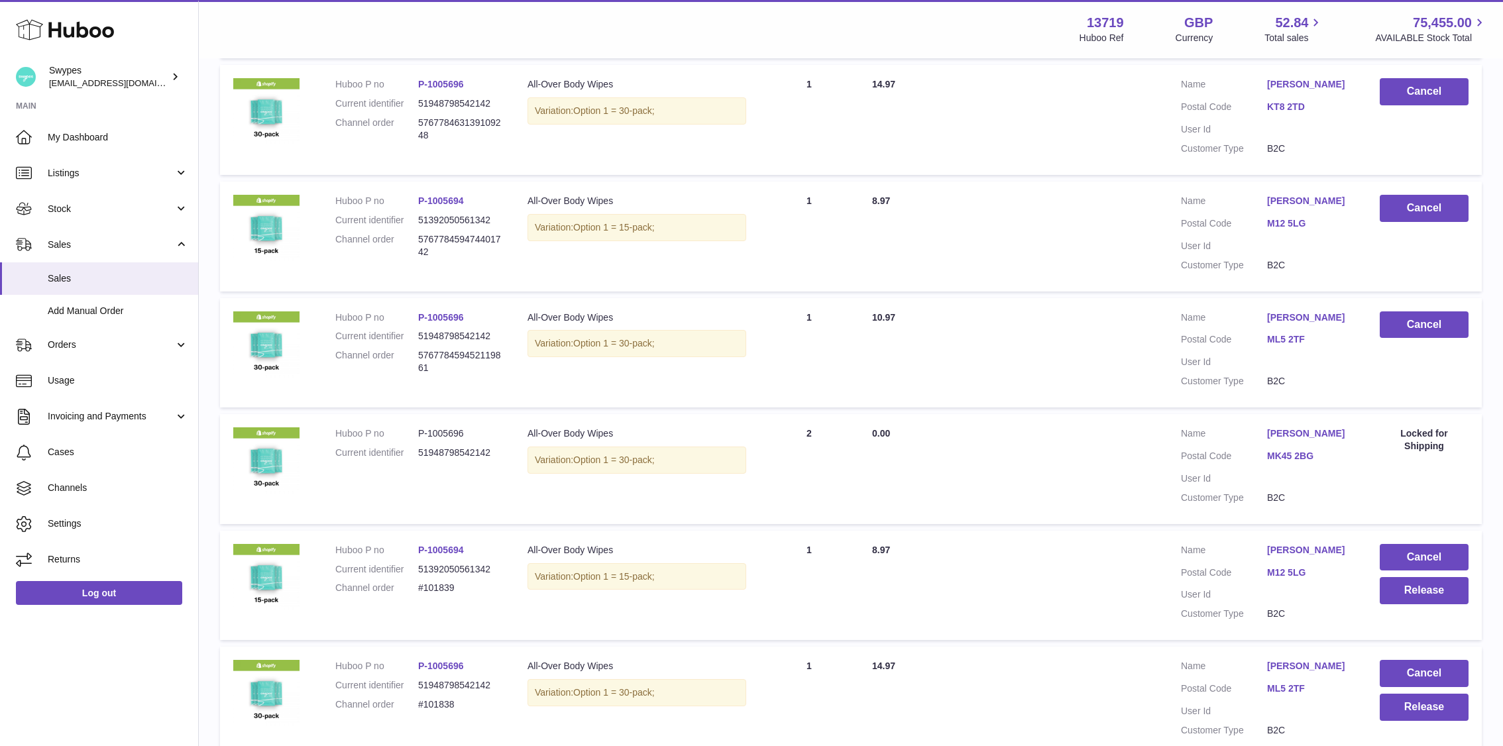
scroll to position [509, 0]
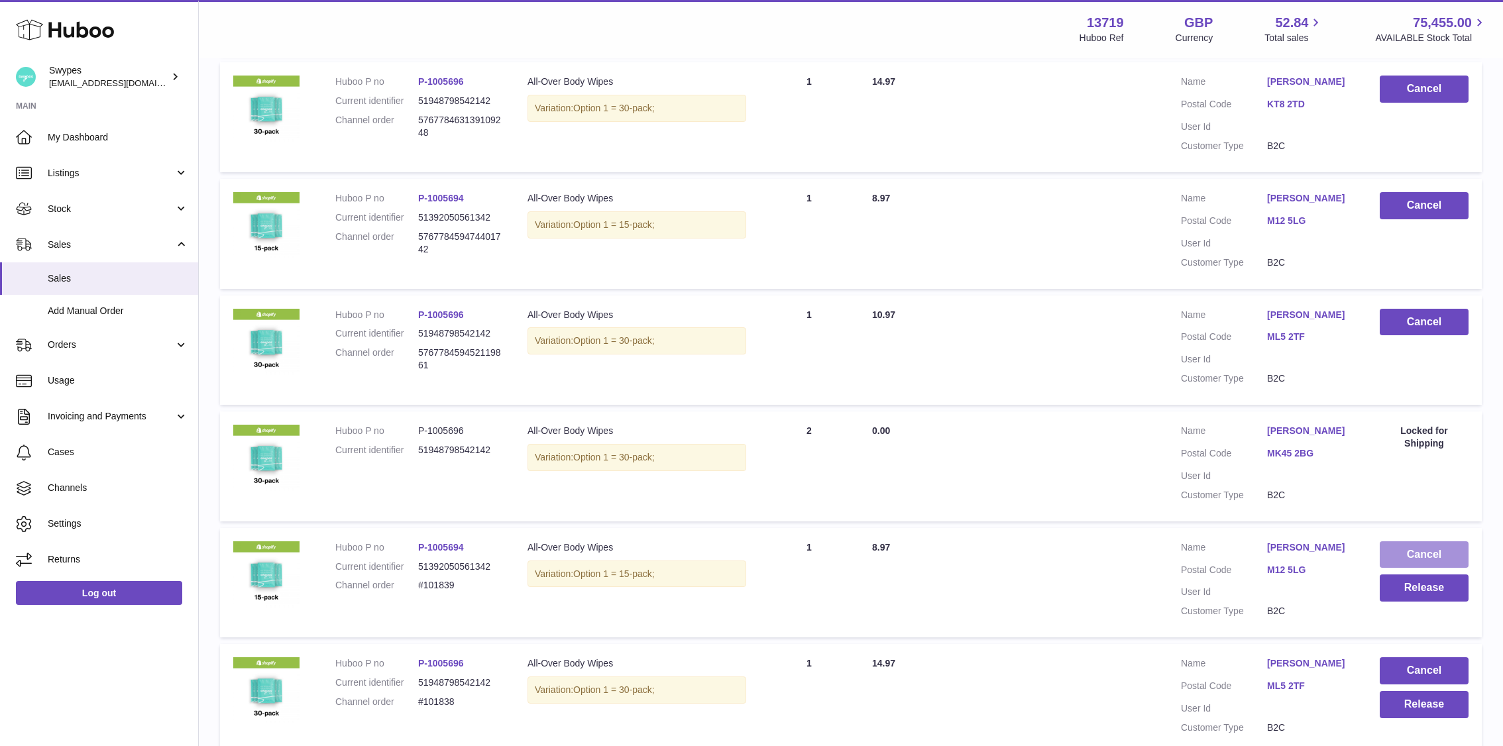
click at [1084, 565] on button "Cancel" at bounding box center [1424, 555] width 89 height 27
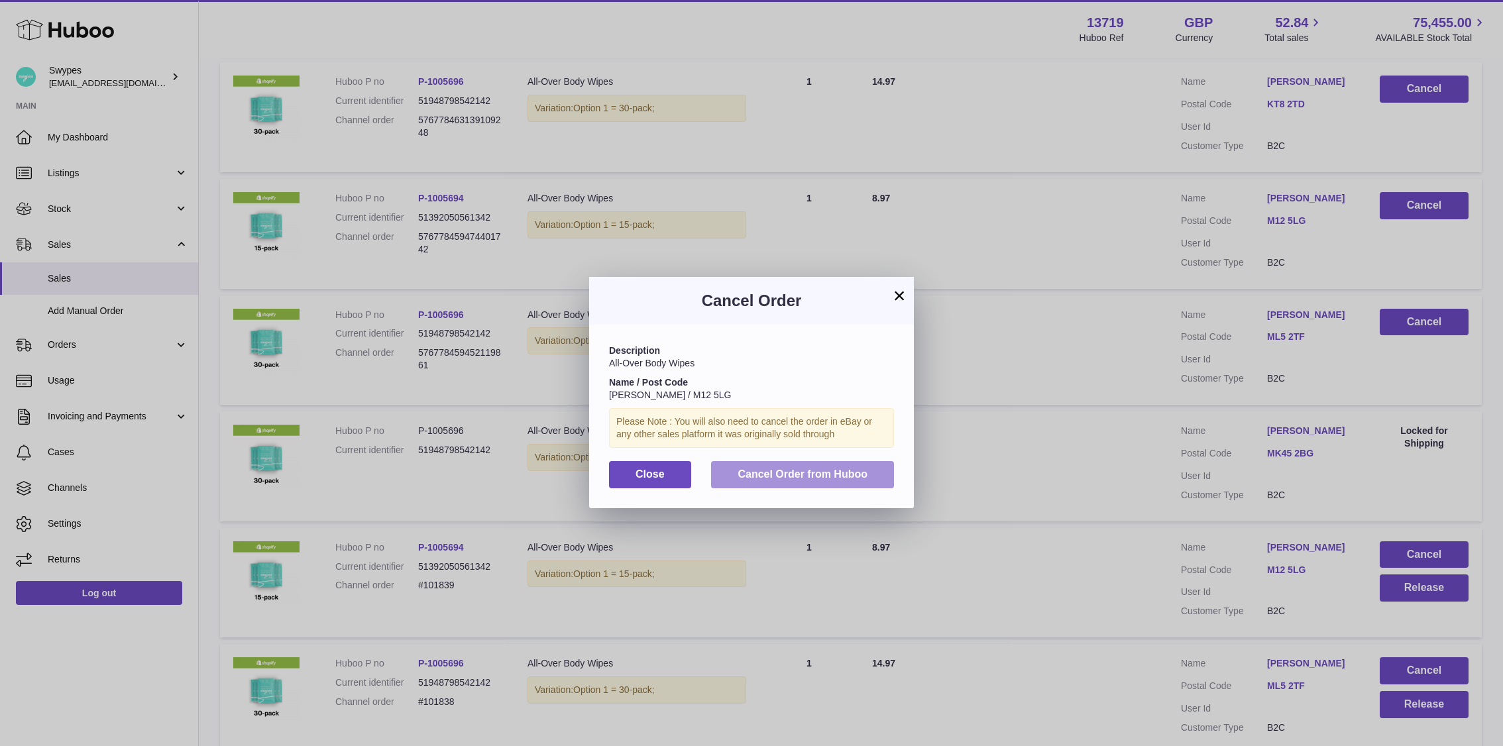
click at [890, 482] on button "Cancel Order from Huboo" at bounding box center [802, 474] width 183 height 27
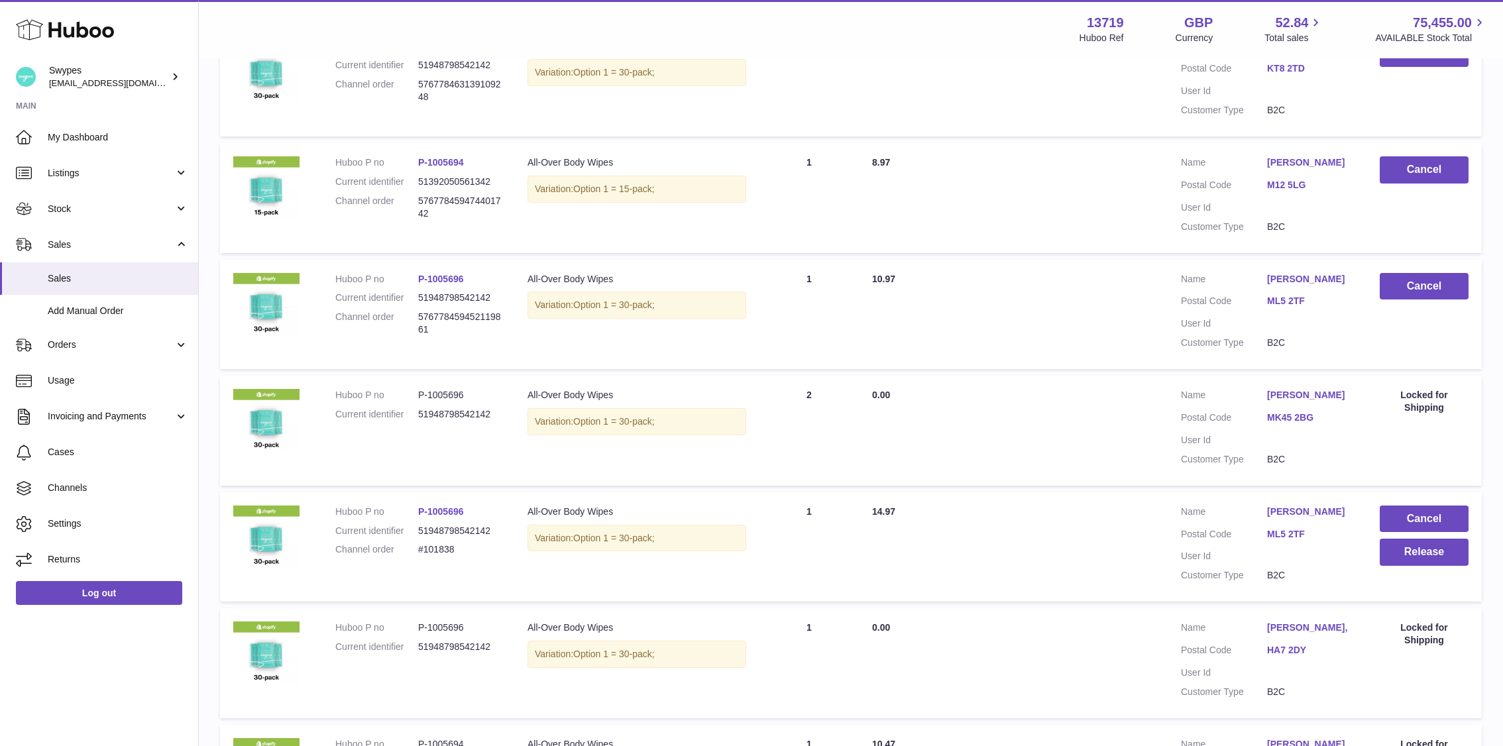
scroll to position [622, 0]
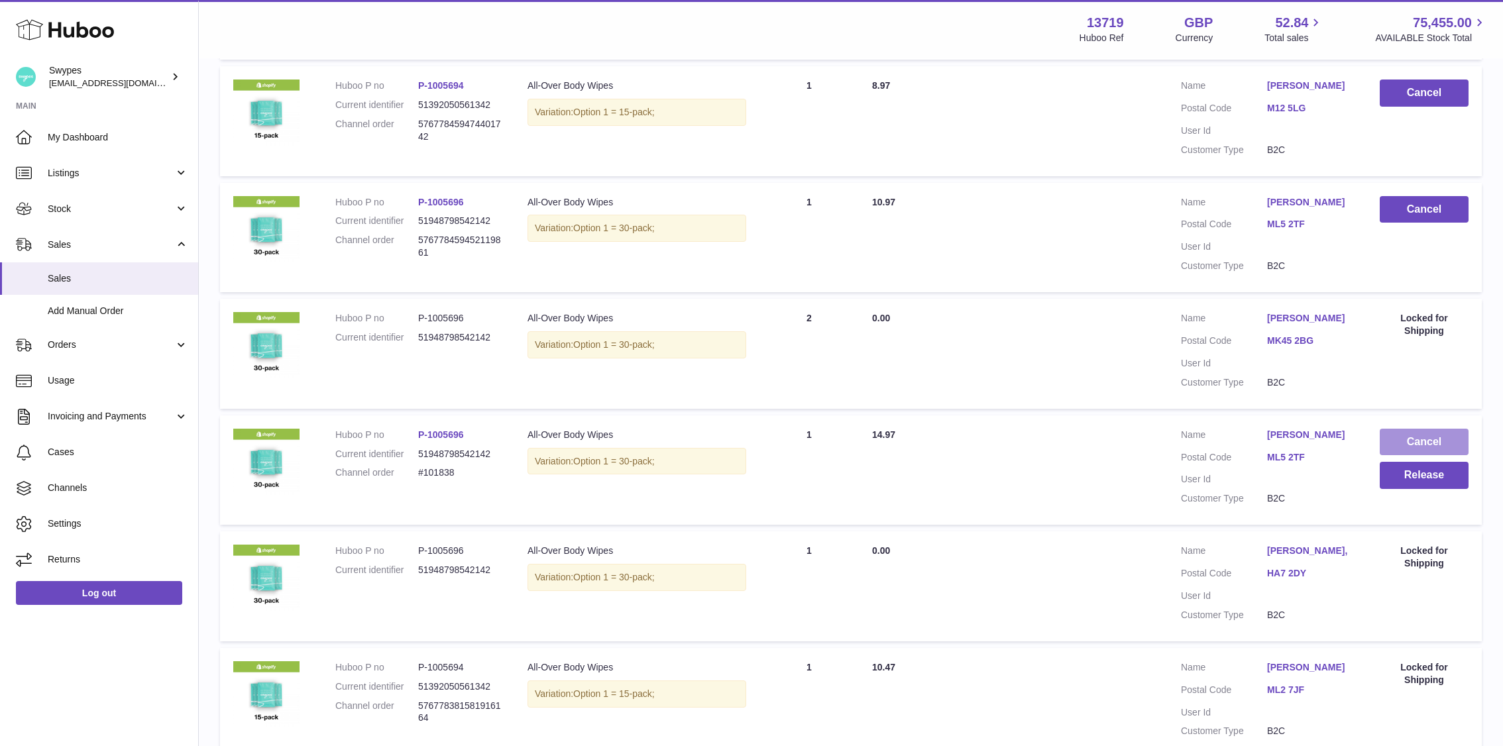
click at [1084, 451] on button "Cancel" at bounding box center [1424, 442] width 89 height 27
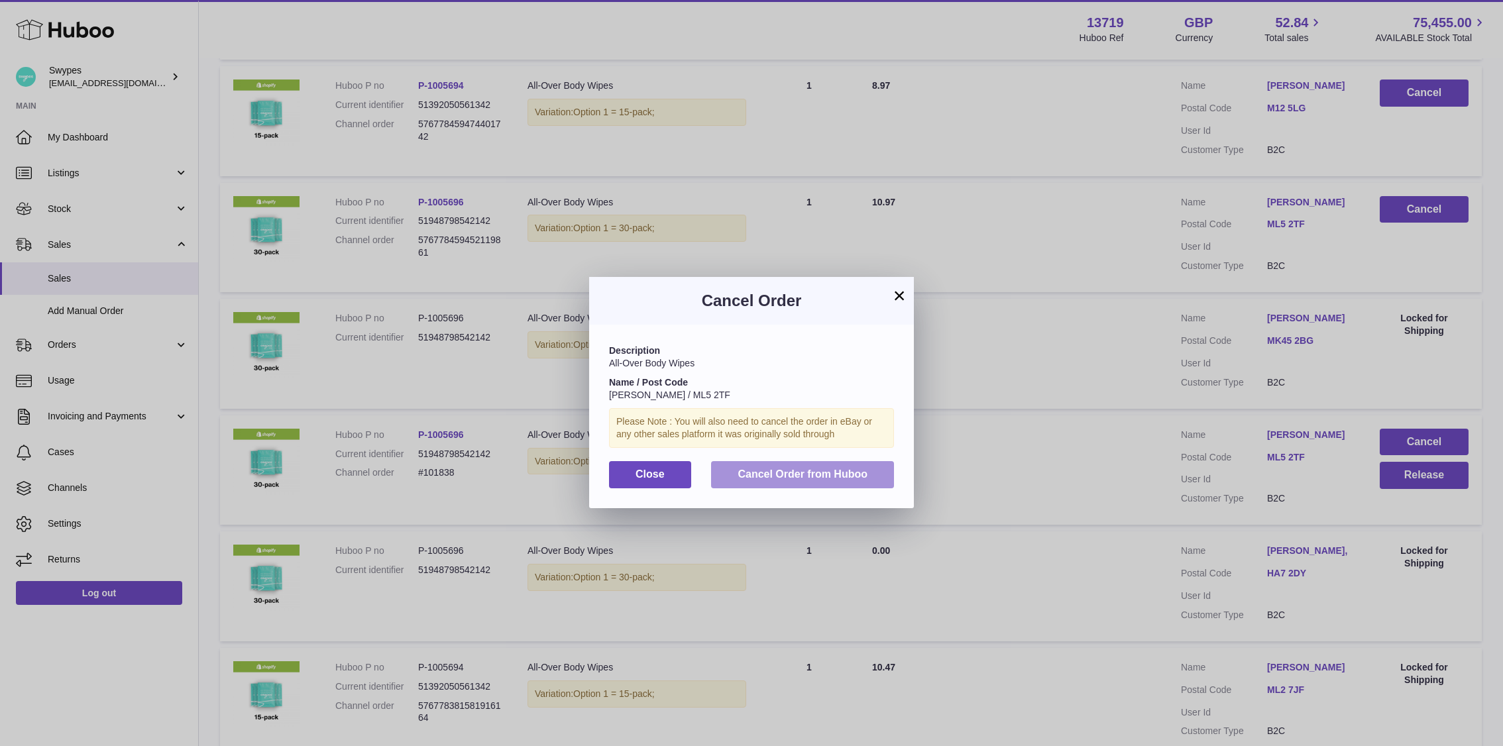
click at [866, 469] on span "Cancel Order from Huboo" at bounding box center [803, 474] width 130 height 11
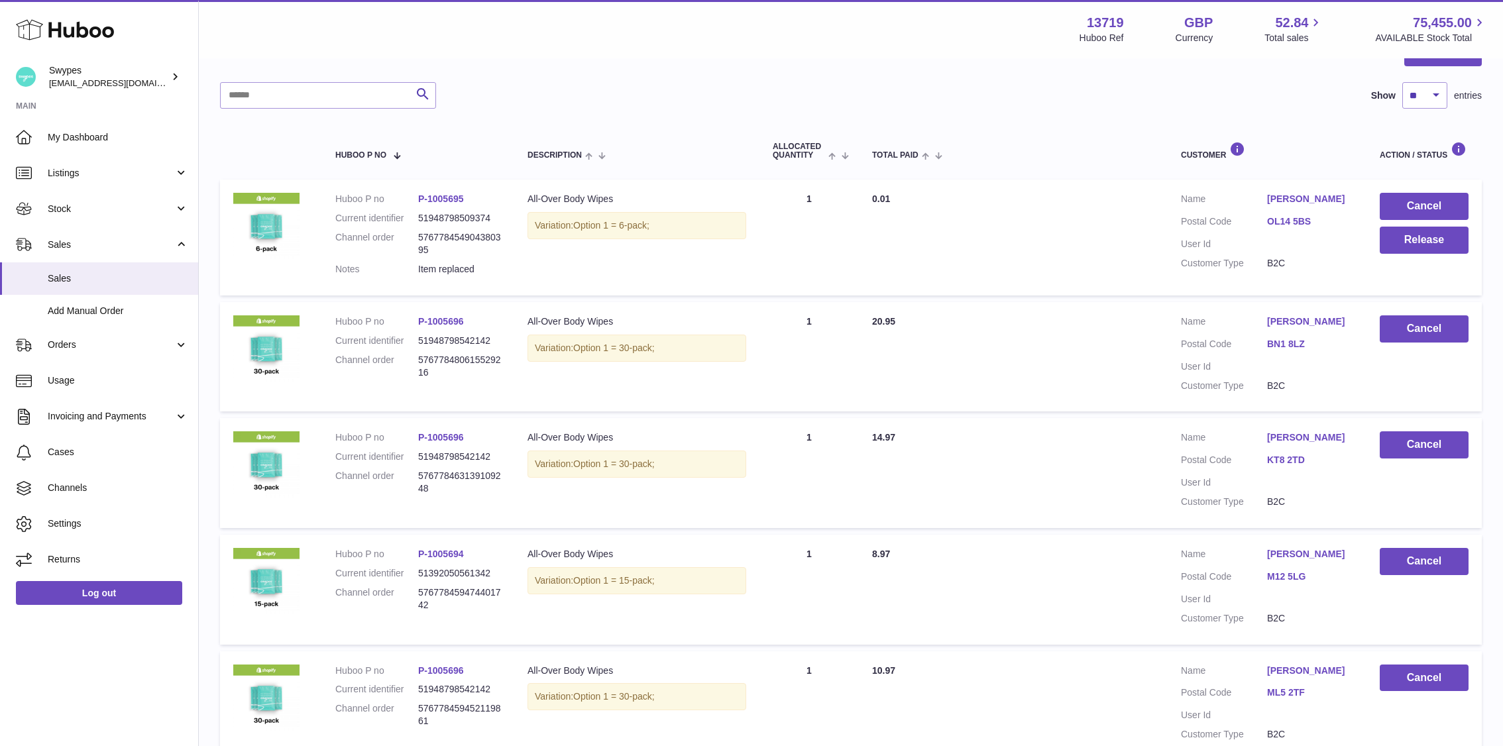
scroll to position [119, 0]
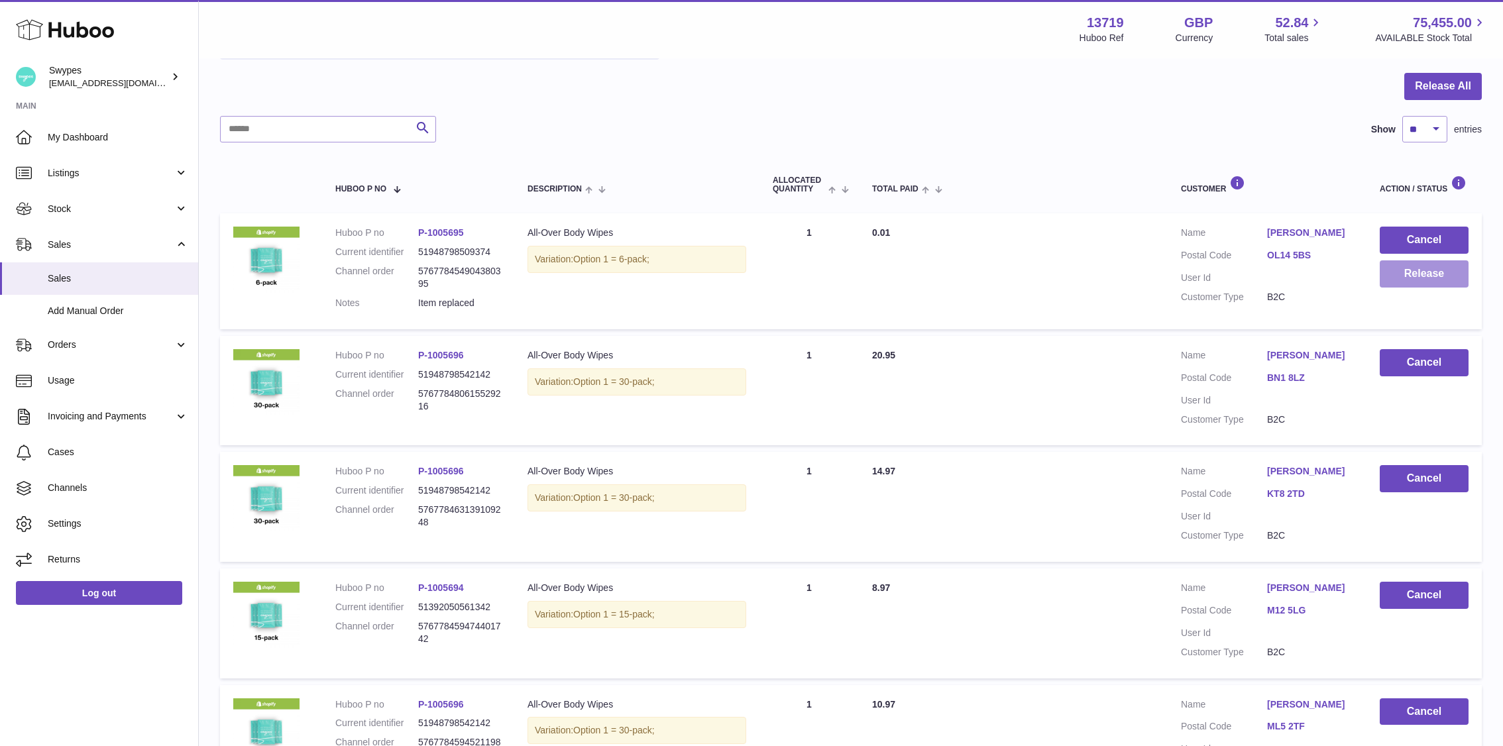
click at [1084, 283] on button "Release" at bounding box center [1424, 274] width 89 height 27
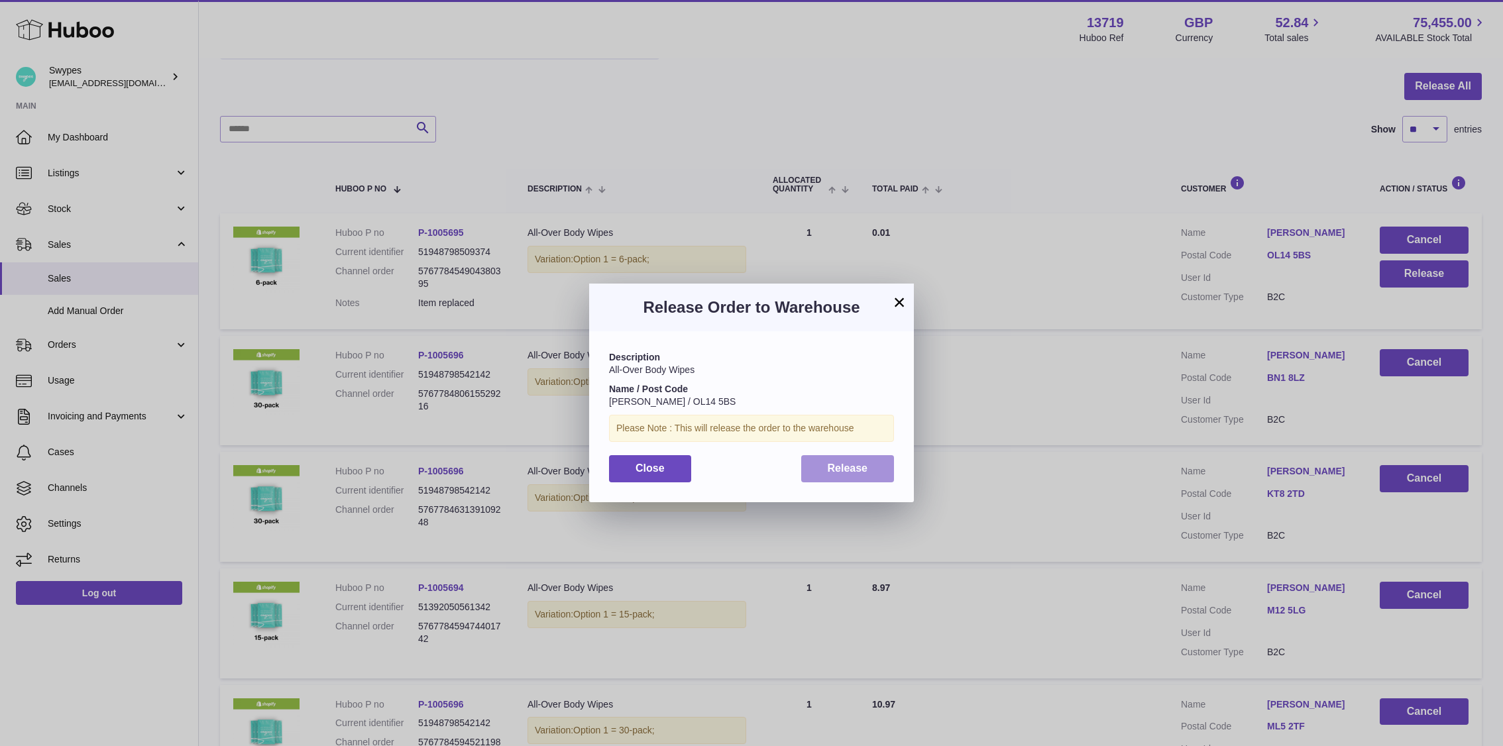
click at [839, 476] on button "Release" at bounding box center [847, 468] width 93 height 27
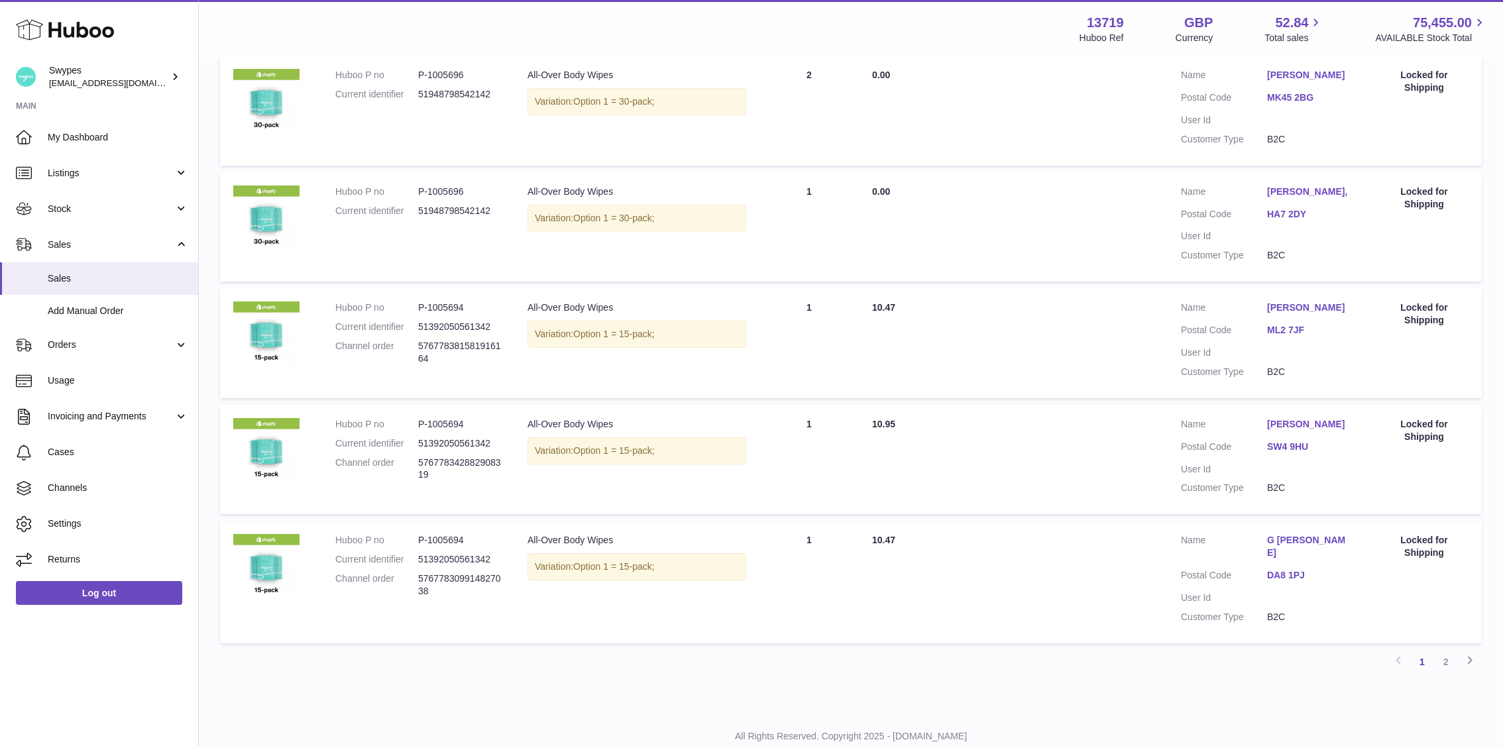
scroll to position [905, 0]
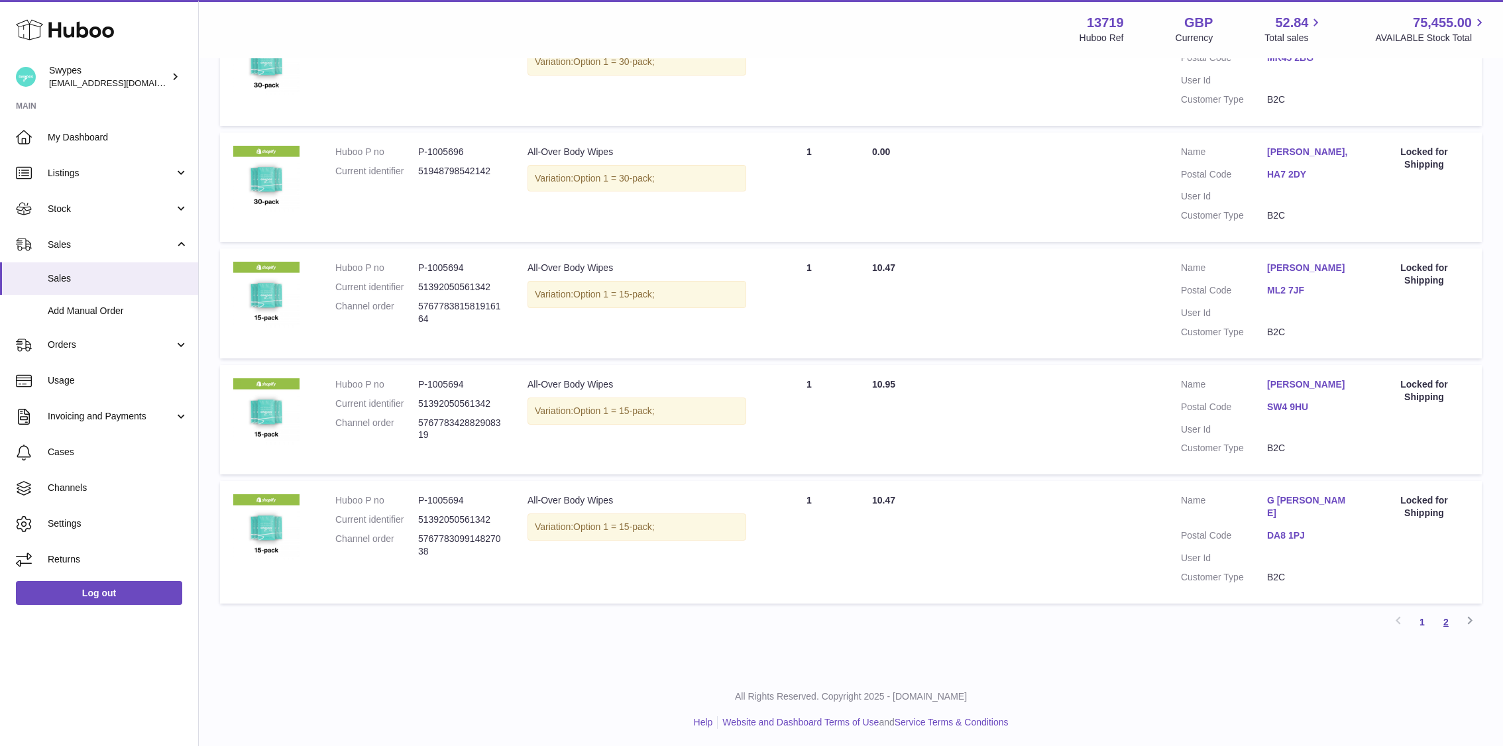
click at [1084, 616] on link "2" at bounding box center [1446, 623] width 24 height 24
